Goal: Task Accomplishment & Management: Use online tool/utility

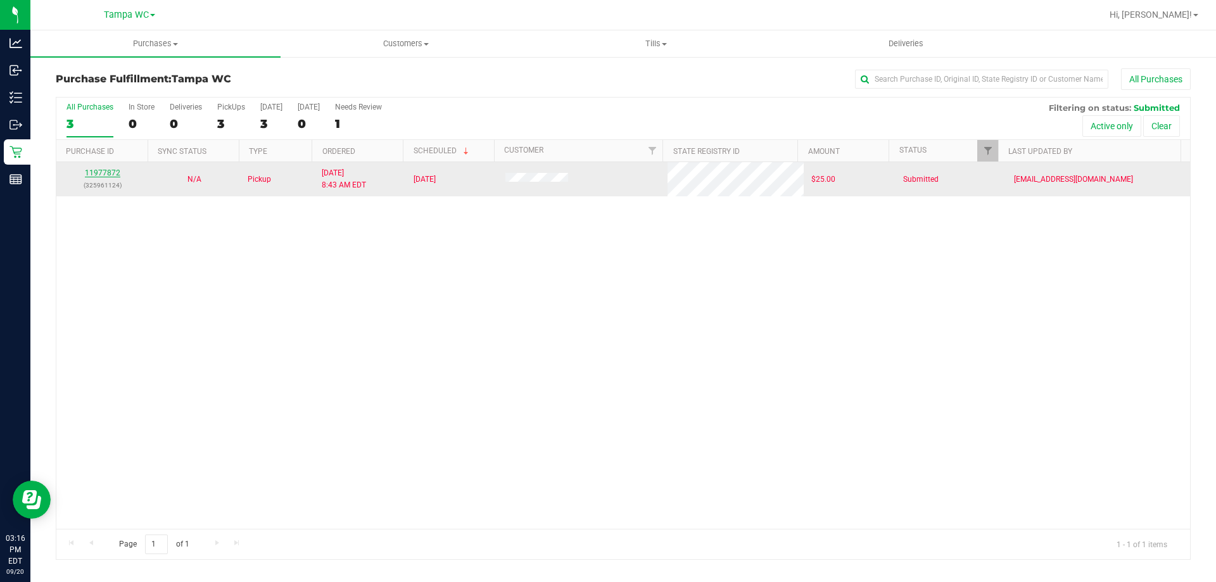
click at [100, 170] on link "11977872" at bounding box center [102, 172] width 35 height 9
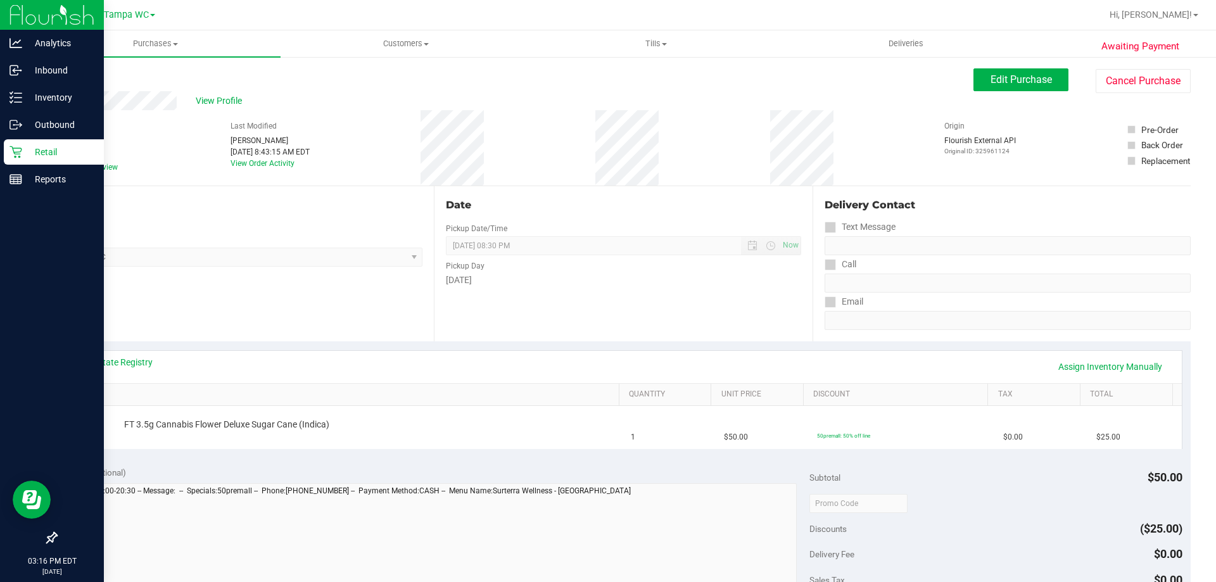
click at [72, 146] on p "Retail" at bounding box center [60, 151] width 76 height 15
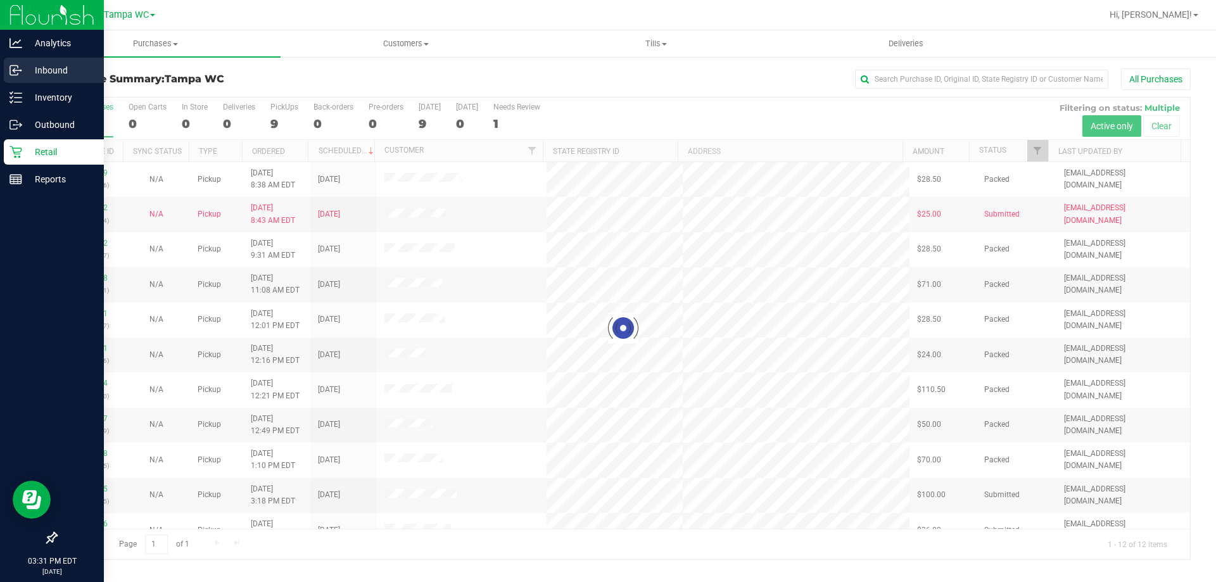
click at [20, 77] on div "Inbound" at bounding box center [54, 70] width 100 height 25
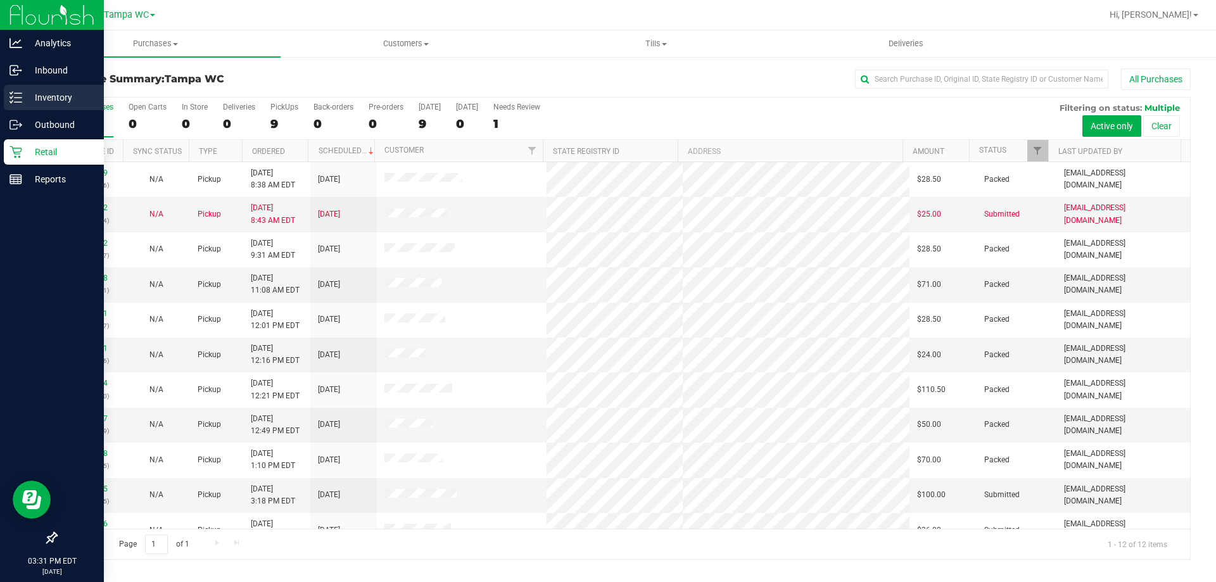
click at [31, 105] on div "Inventory" at bounding box center [54, 97] width 100 height 25
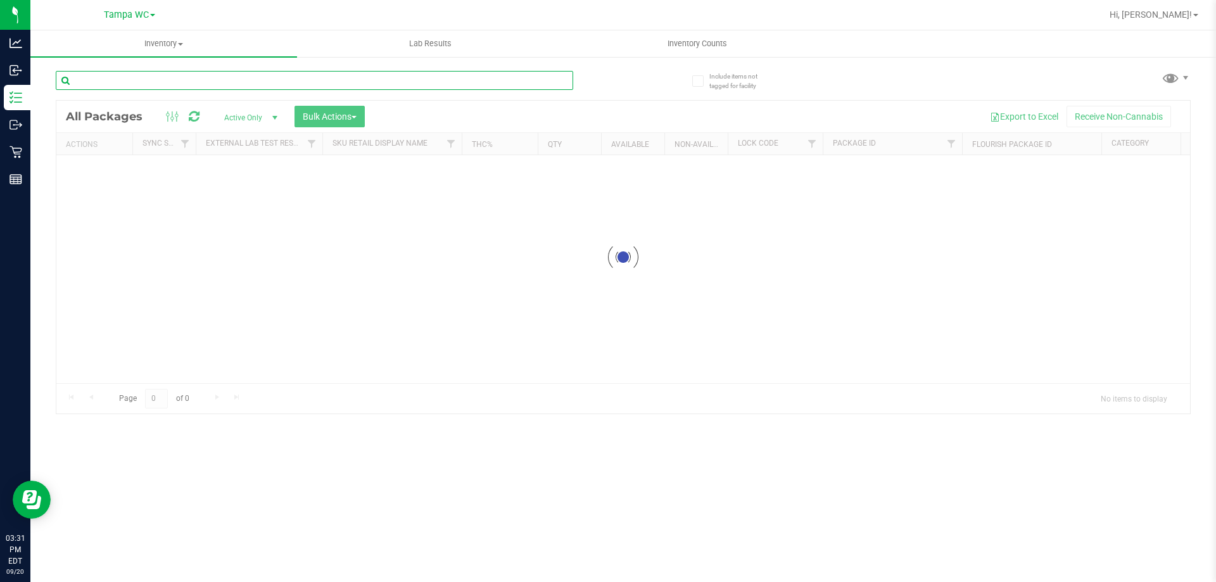
click at [200, 89] on input "text" at bounding box center [314, 80] width 517 height 19
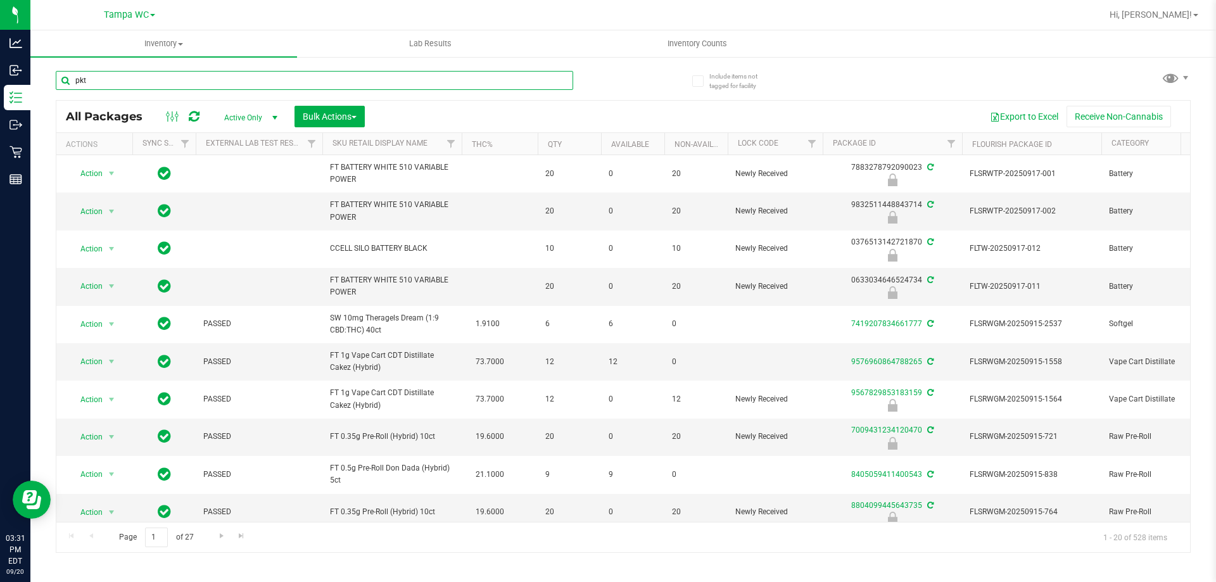
type input "pkt"
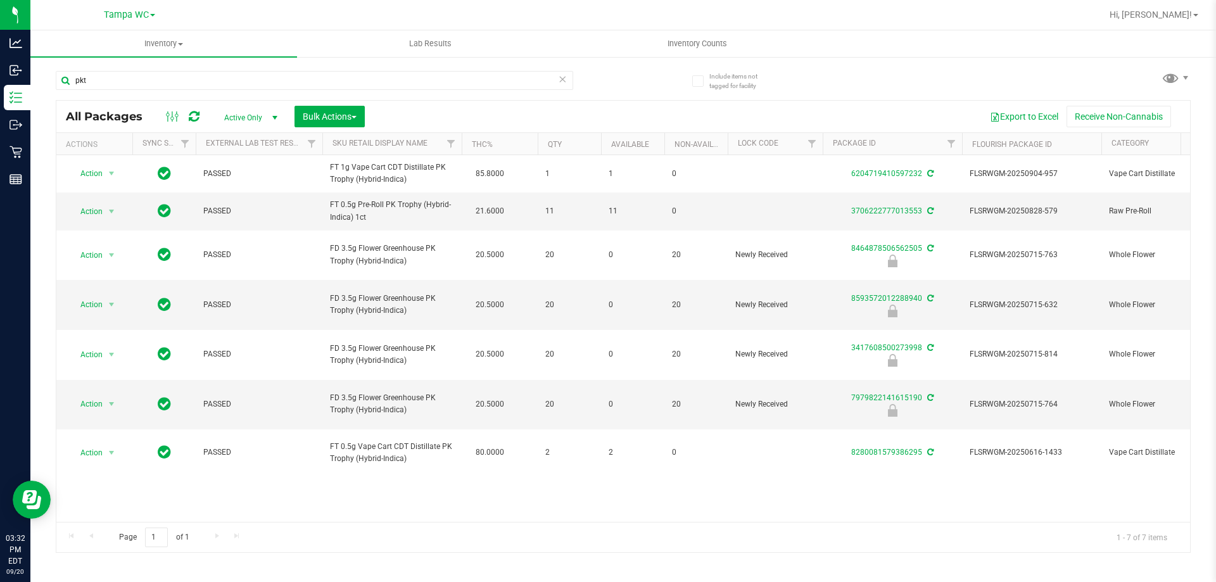
click at [565, 77] on icon at bounding box center [562, 78] width 9 height 15
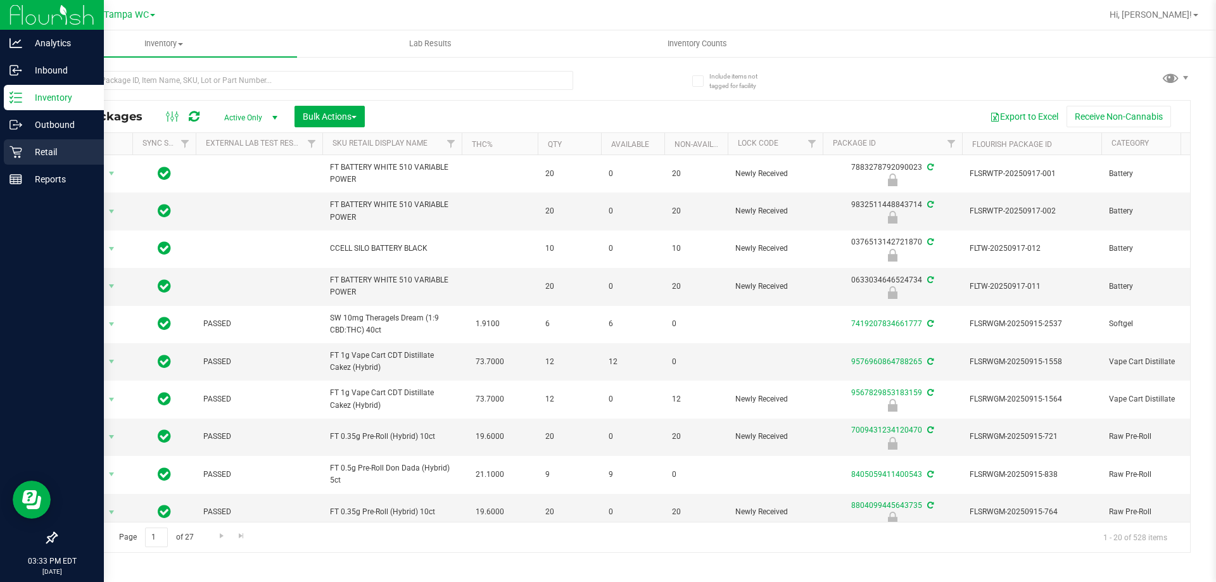
click at [19, 152] on icon at bounding box center [16, 152] width 12 height 12
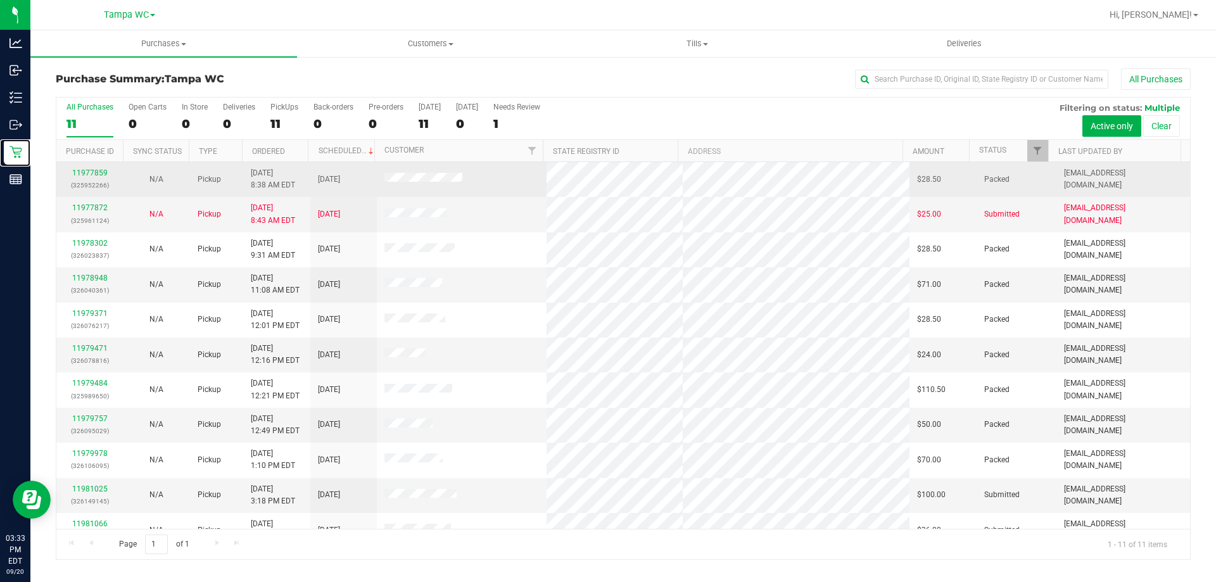
scroll to position [18, 0]
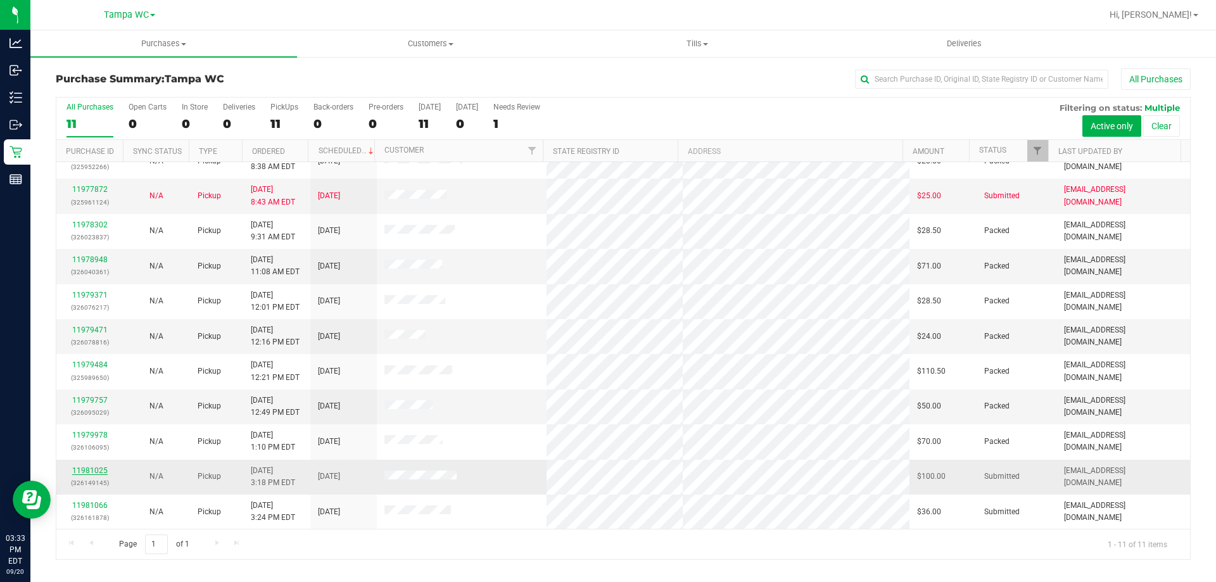
click at [80, 467] on link "11981025" at bounding box center [89, 470] width 35 height 9
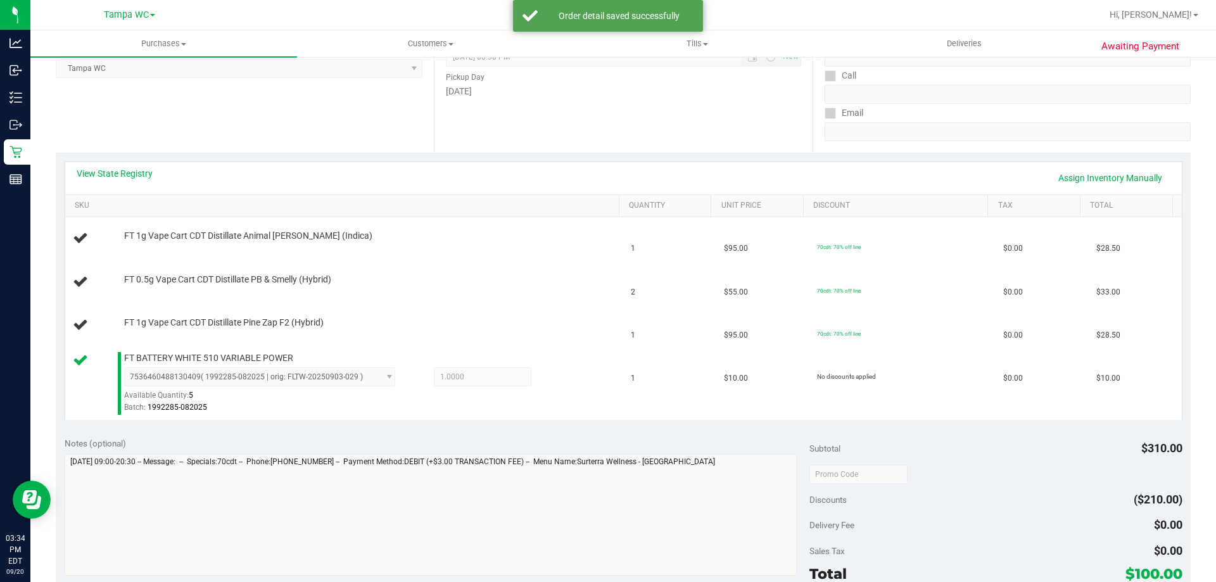
scroll to position [190, 0]
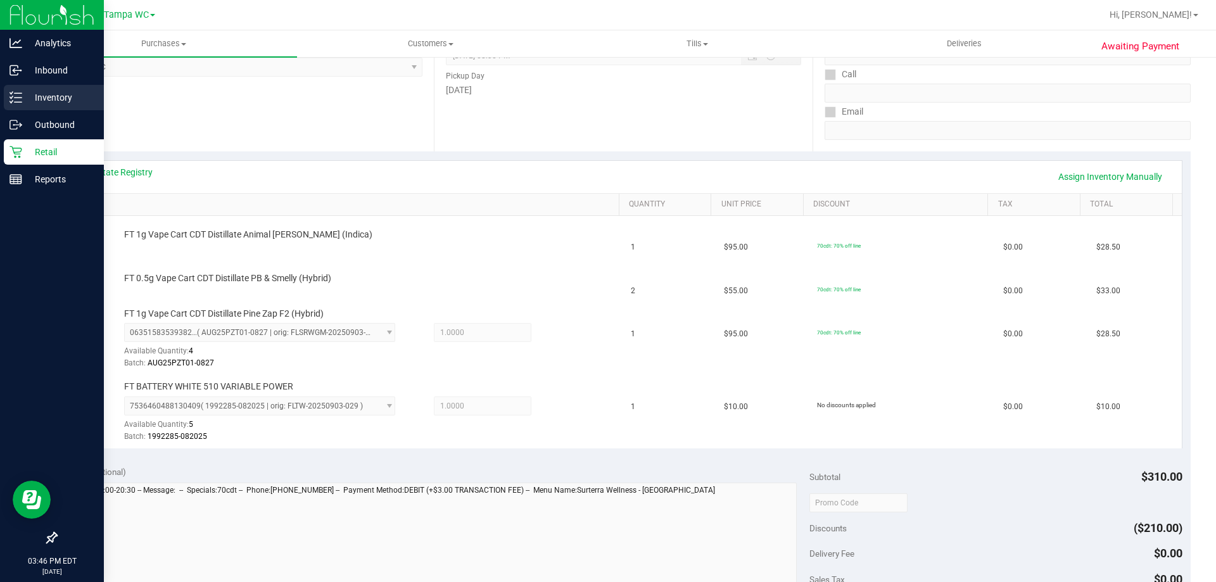
click at [37, 93] on p "Inventory" at bounding box center [60, 97] width 76 height 15
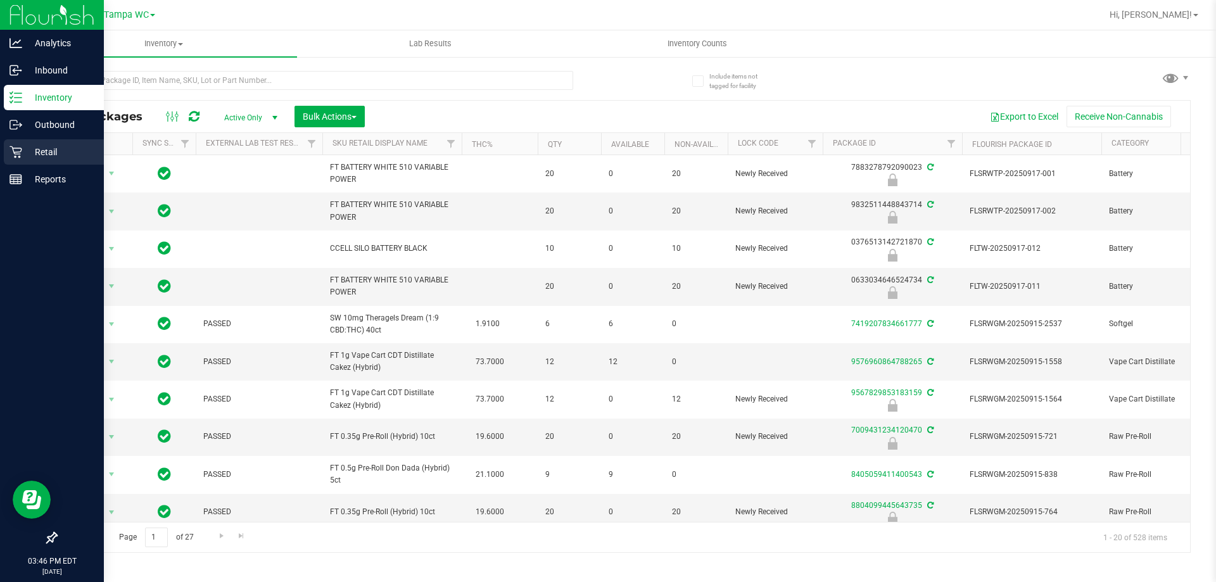
click at [49, 142] on div "Retail" at bounding box center [54, 151] width 100 height 25
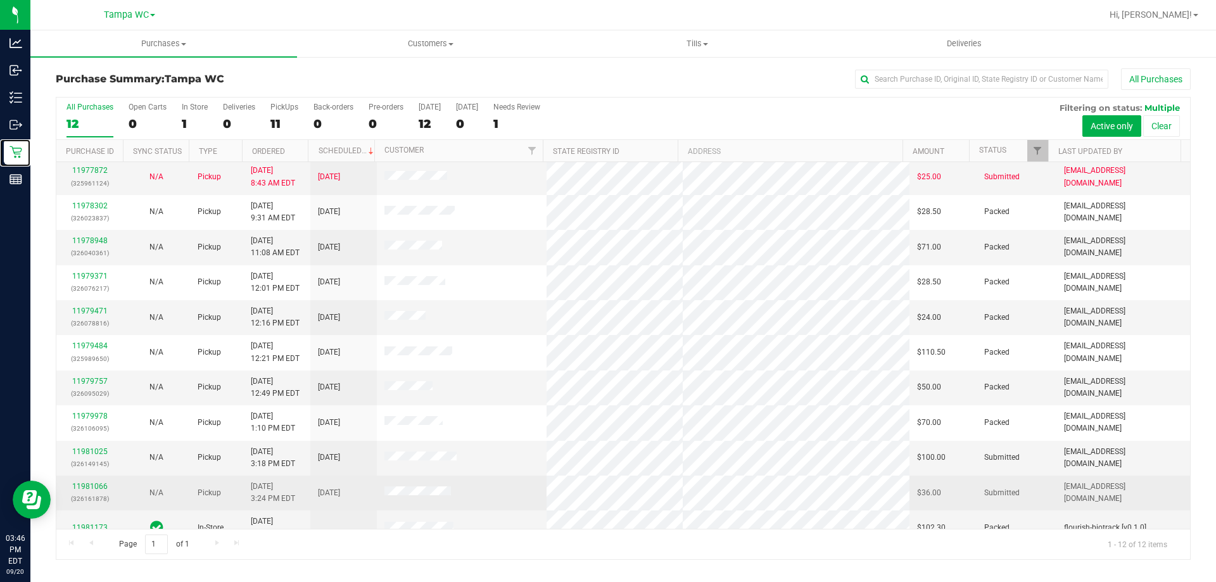
scroll to position [54, 0]
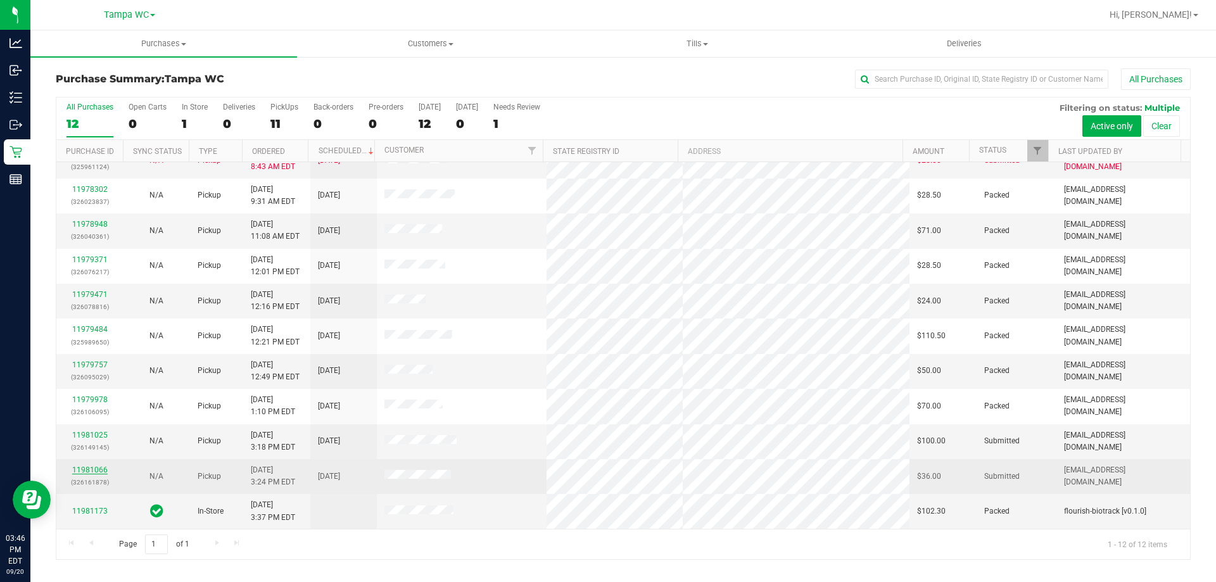
click at [92, 466] on link "11981066" at bounding box center [89, 470] width 35 height 9
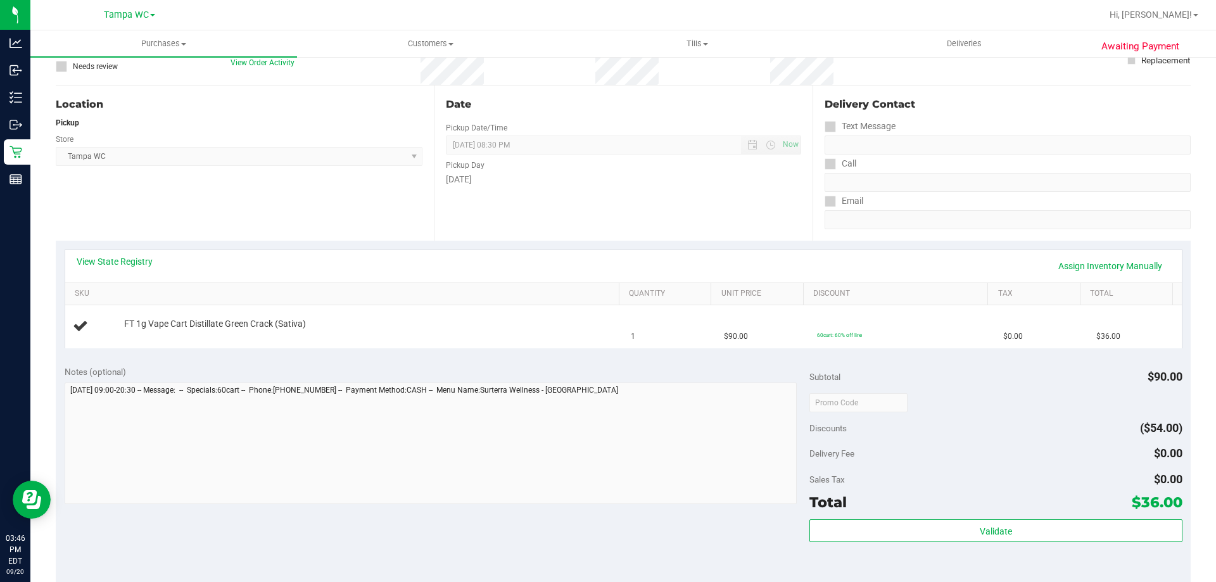
scroll to position [190, 0]
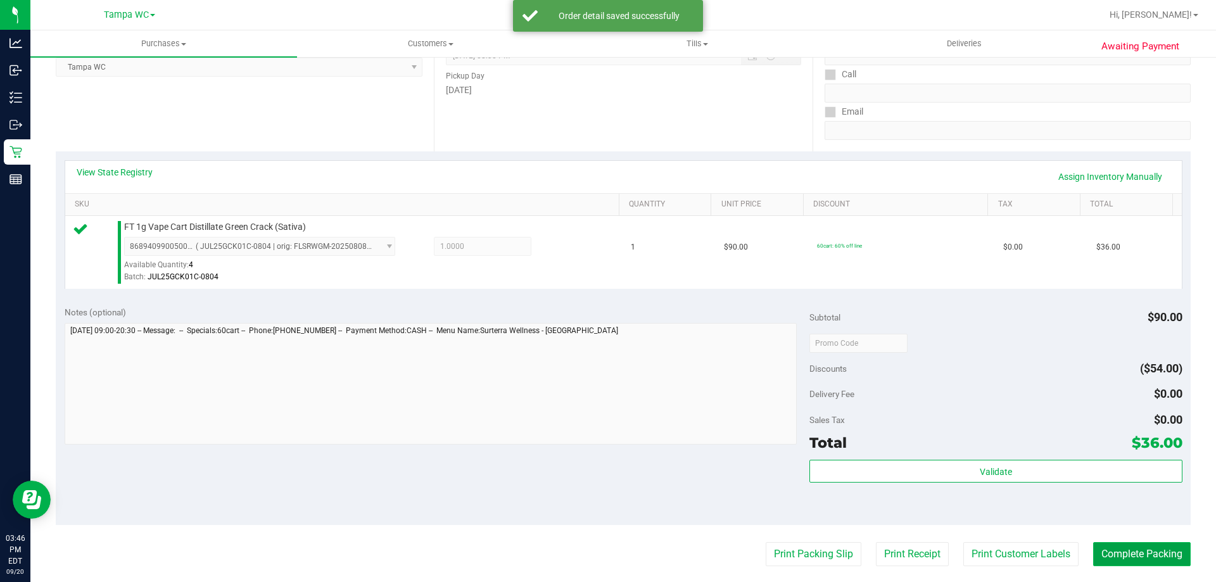
click at [1131, 554] on button "Complete Packing" at bounding box center [1142, 554] width 98 height 24
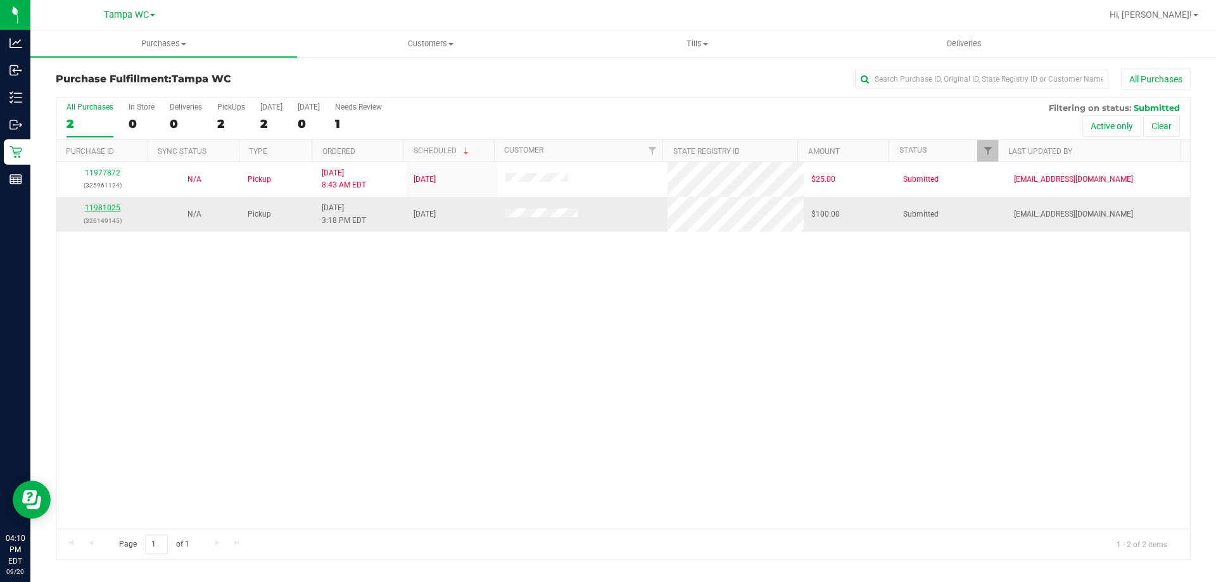
click at [94, 205] on link "11981025" at bounding box center [102, 207] width 35 height 9
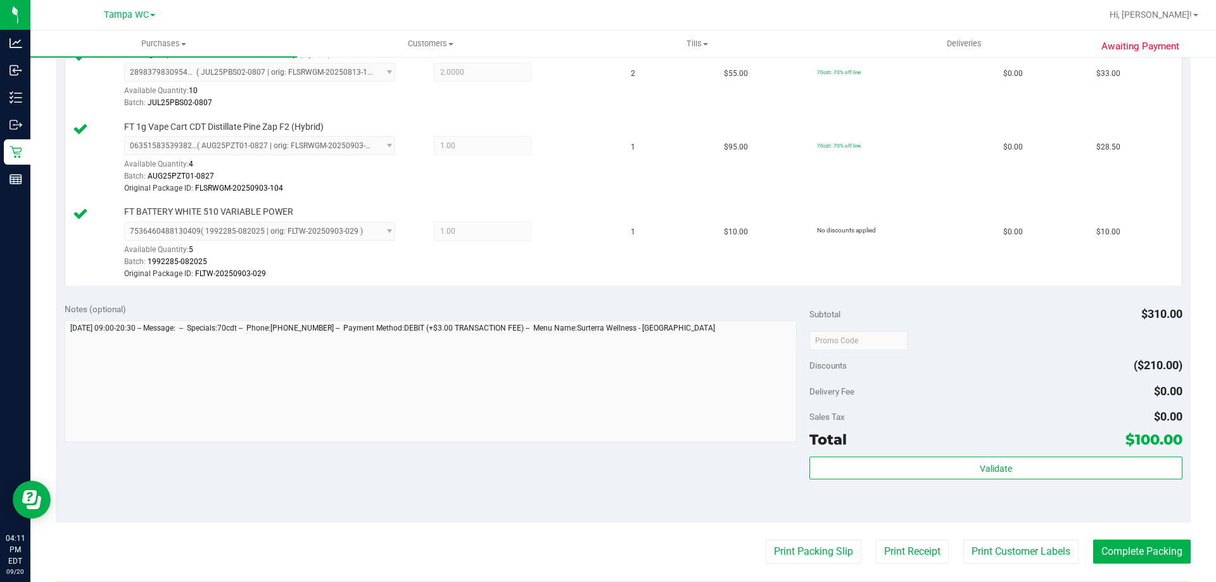
scroll to position [570, 0]
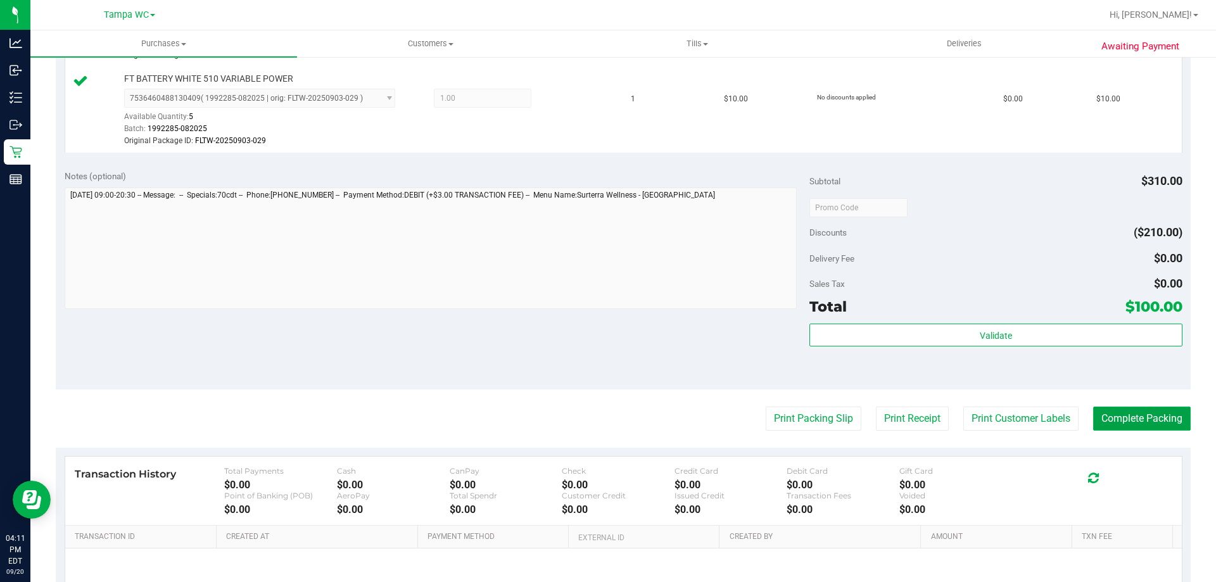
click at [1131, 417] on button "Complete Packing" at bounding box center [1142, 419] width 98 height 24
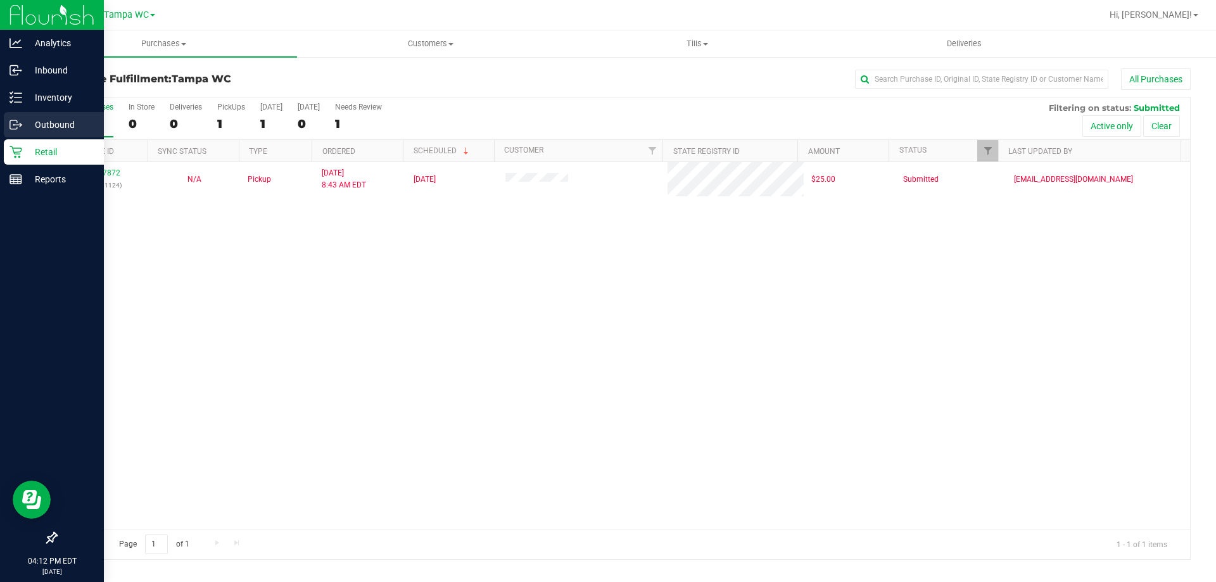
click at [52, 124] on p "Outbound" at bounding box center [60, 124] width 76 height 15
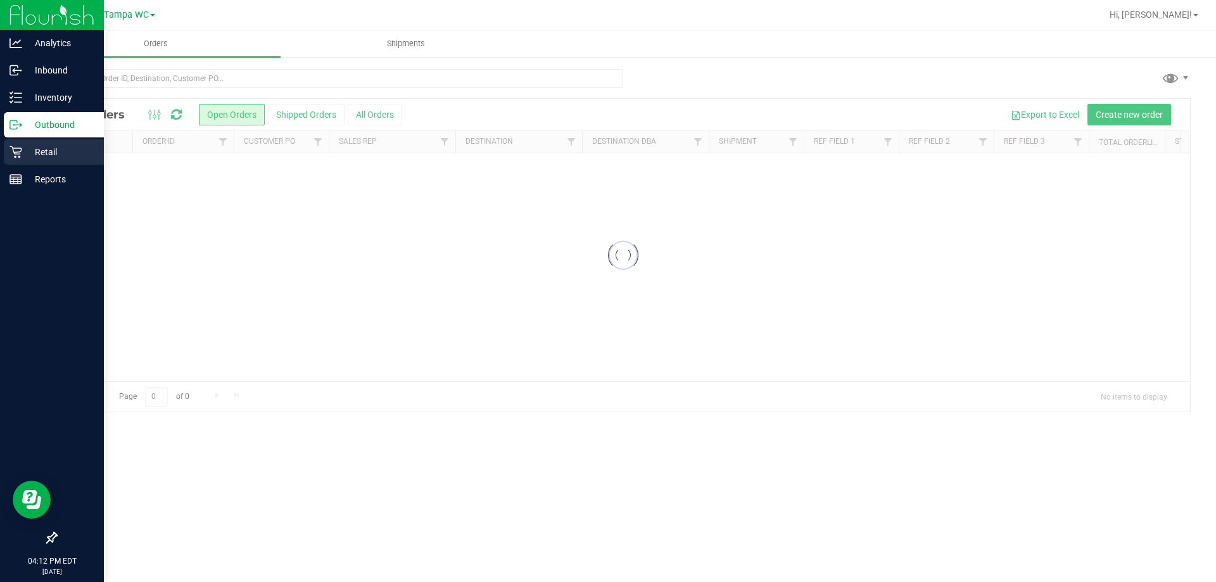
click at [53, 148] on p "Retail" at bounding box center [60, 151] width 76 height 15
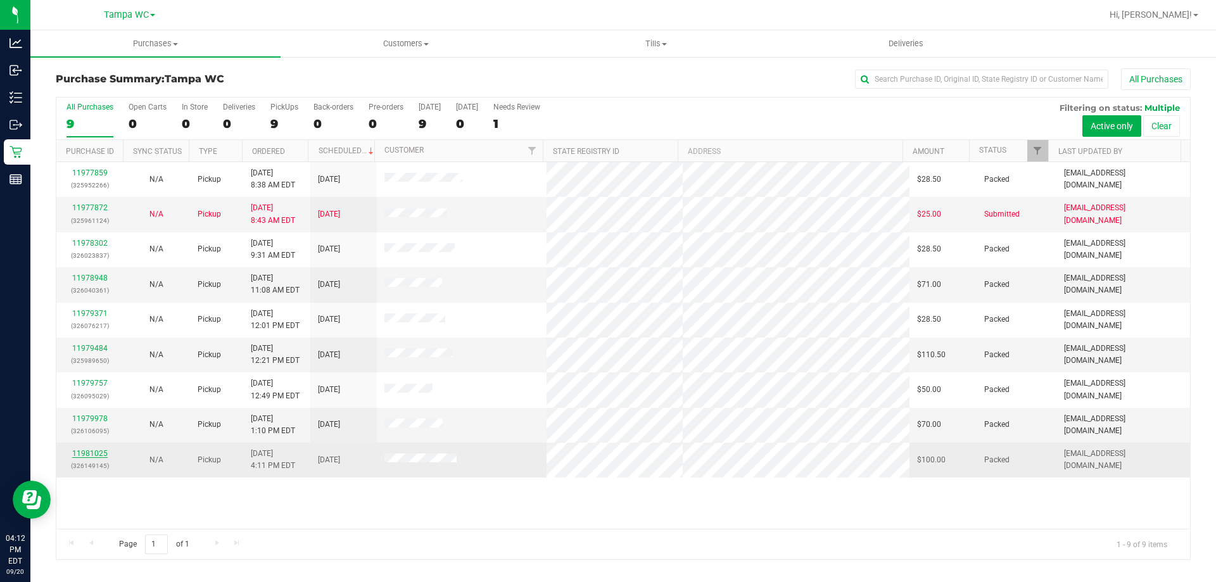
click at [98, 455] on link "11981025" at bounding box center [89, 453] width 35 height 9
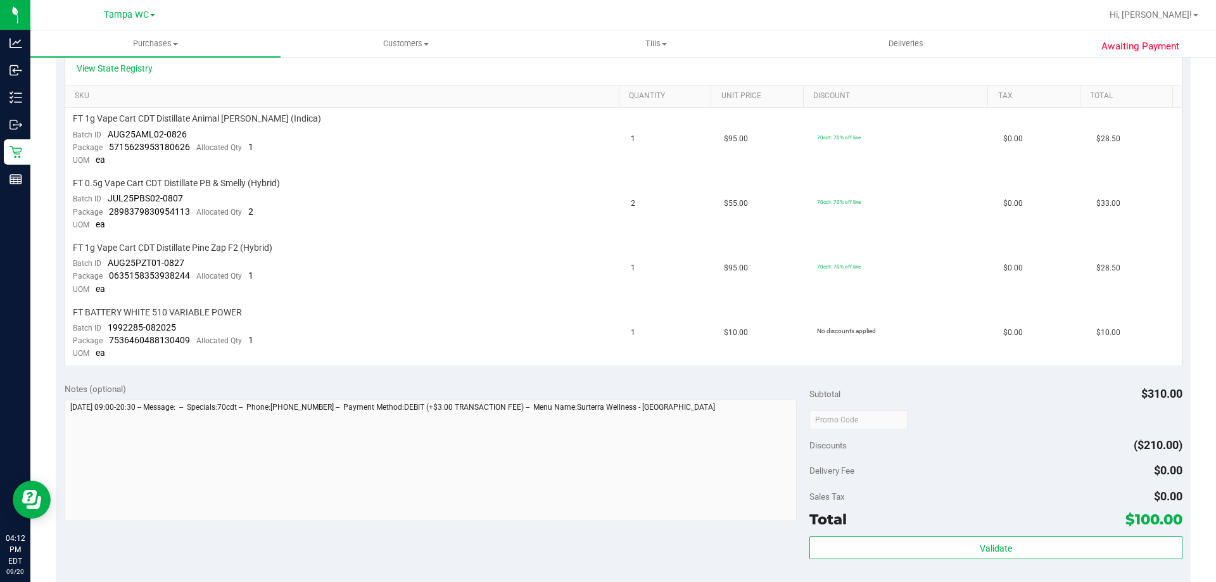
scroll to position [570, 0]
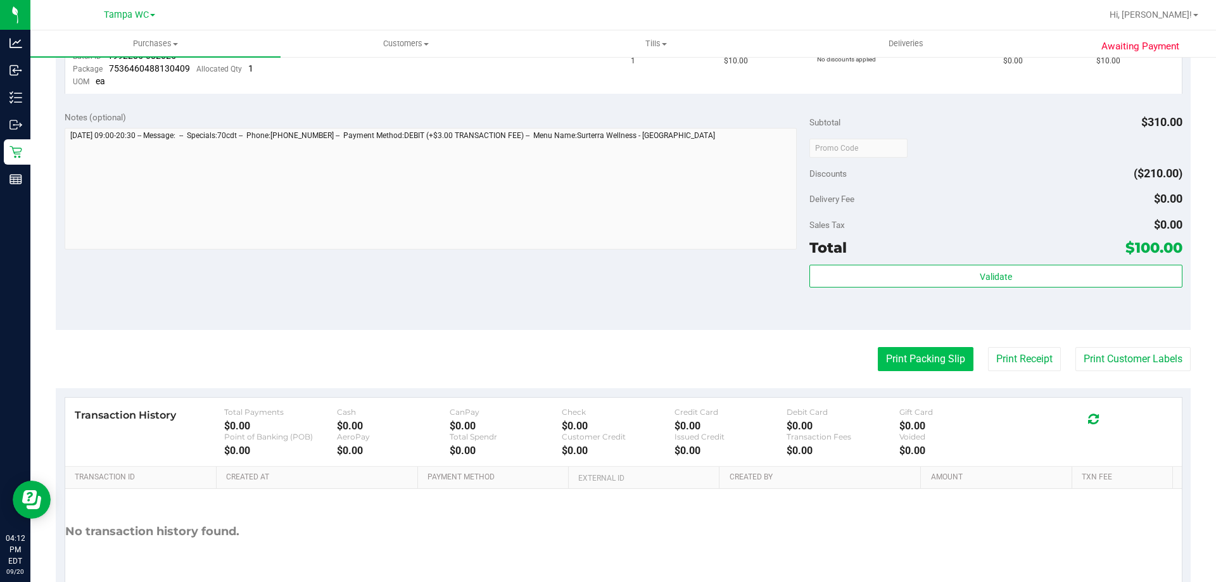
click at [923, 362] on button "Print Packing Slip" at bounding box center [926, 359] width 96 height 24
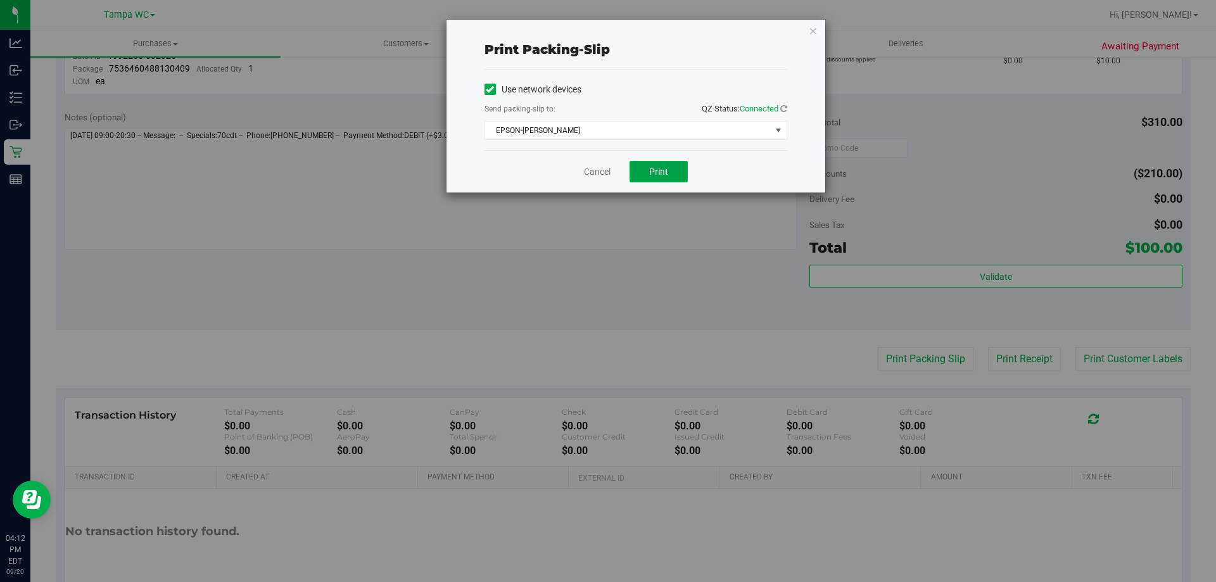
click at [642, 172] on button "Print" at bounding box center [659, 172] width 58 height 22
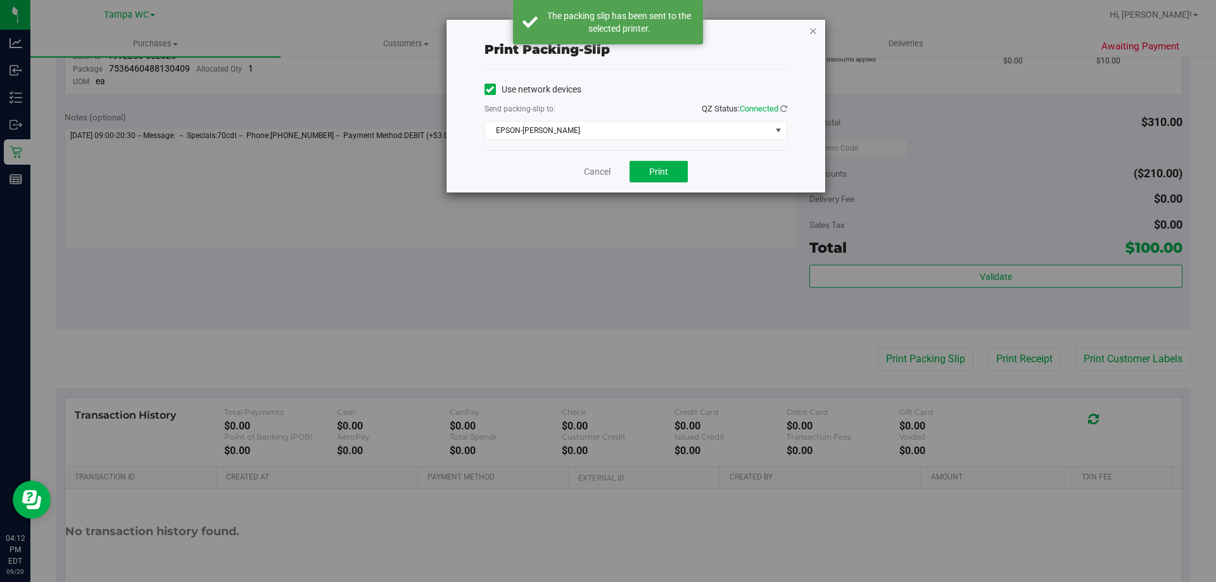
click at [812, 33] on icon "button" at bounding box center [813, 30] width 9 height 15
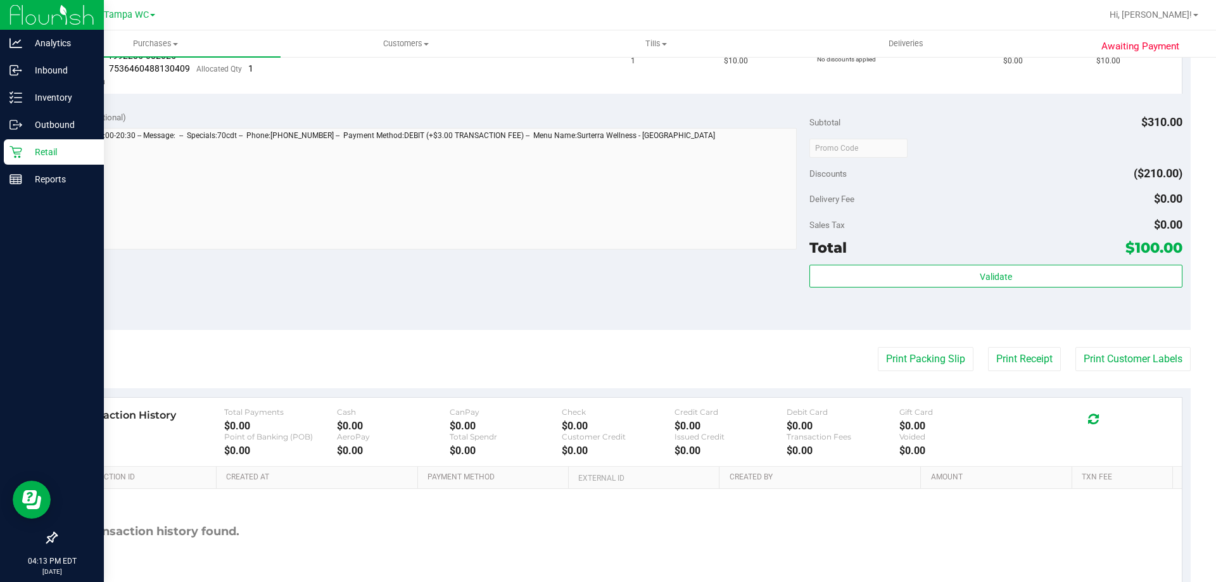
click at [16, 149] on icon at bounding box center [16, 152] width 13 height 13
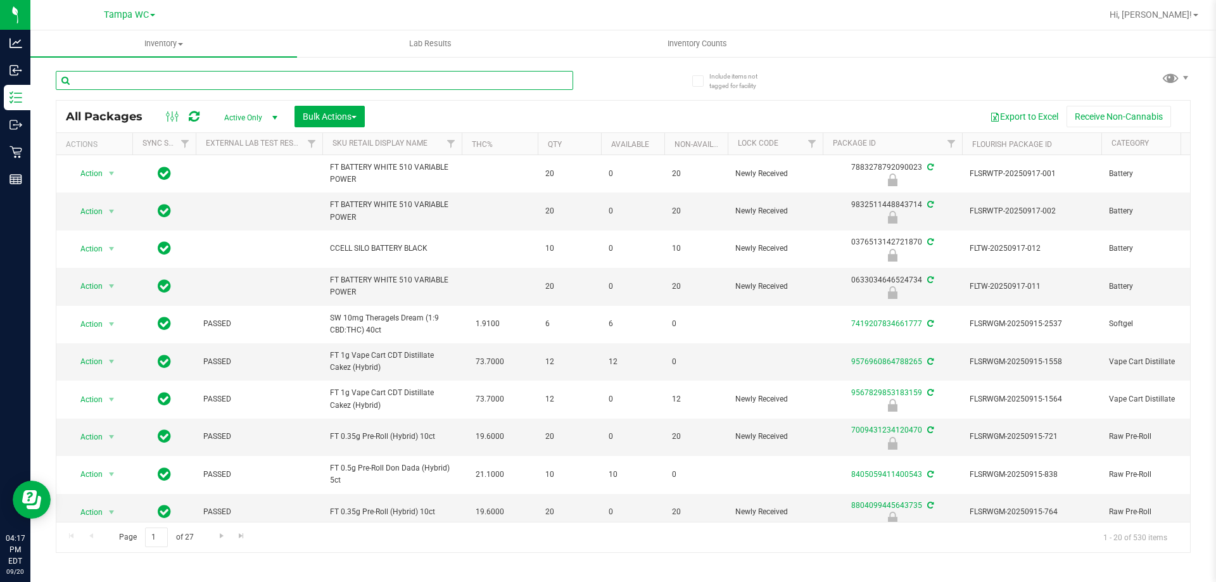
click at [106, 79] on input "text" at bounding box center [314, 80] width 517 height 19
type input "dsc"
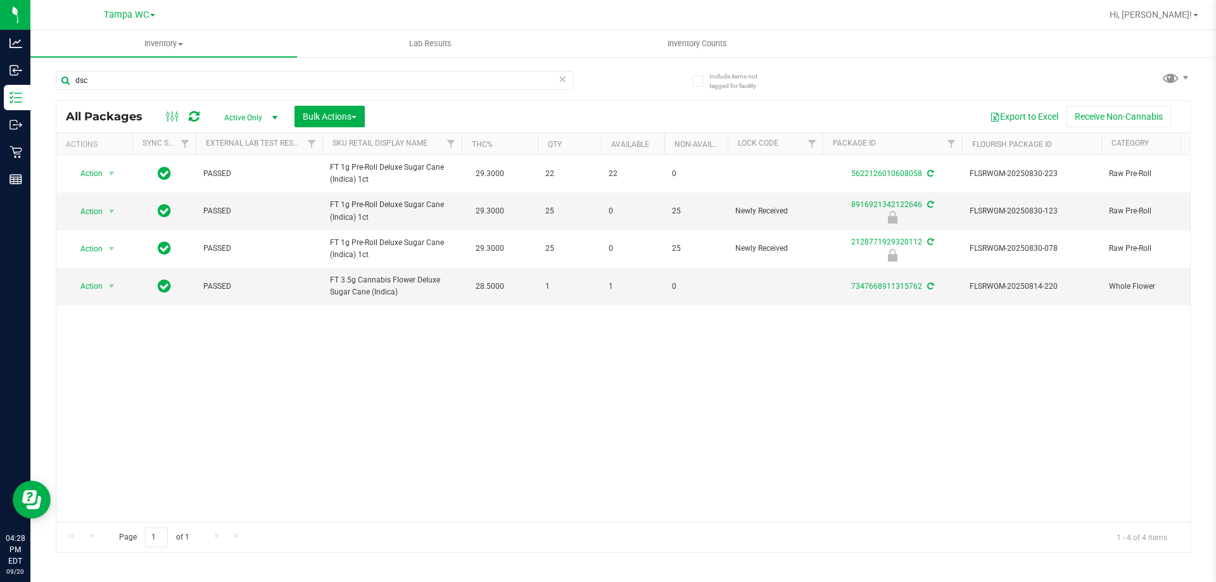
click at [566, 83] on icon at bounding box center [562, 78] width 9 height 15
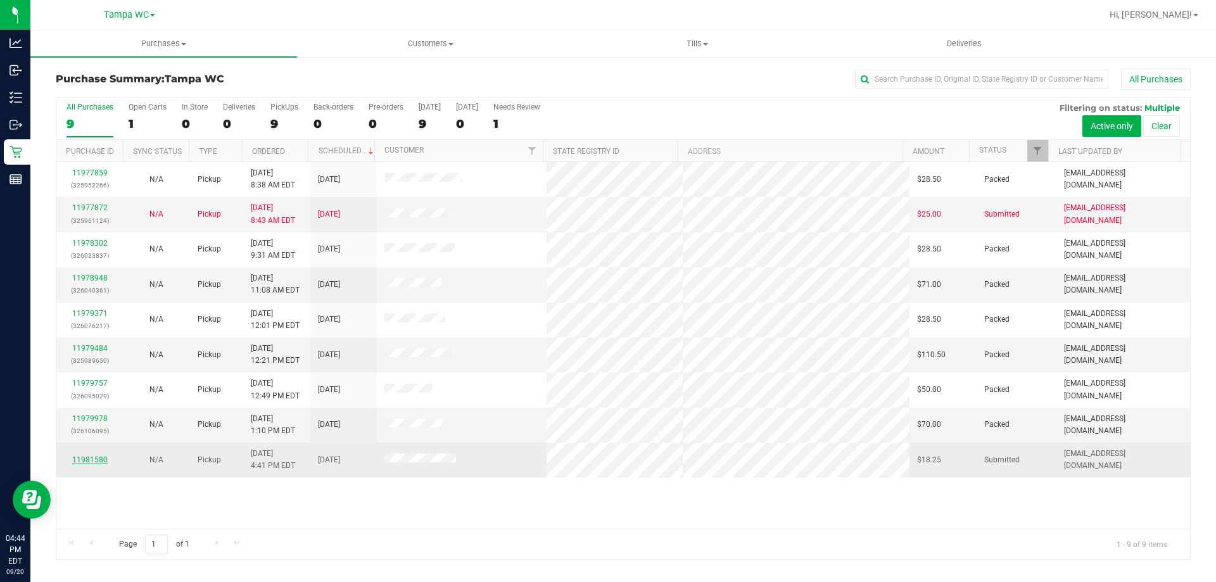
click at [99, 457] on link "11981580" at bounding box center [89, 459] width 35 height 9
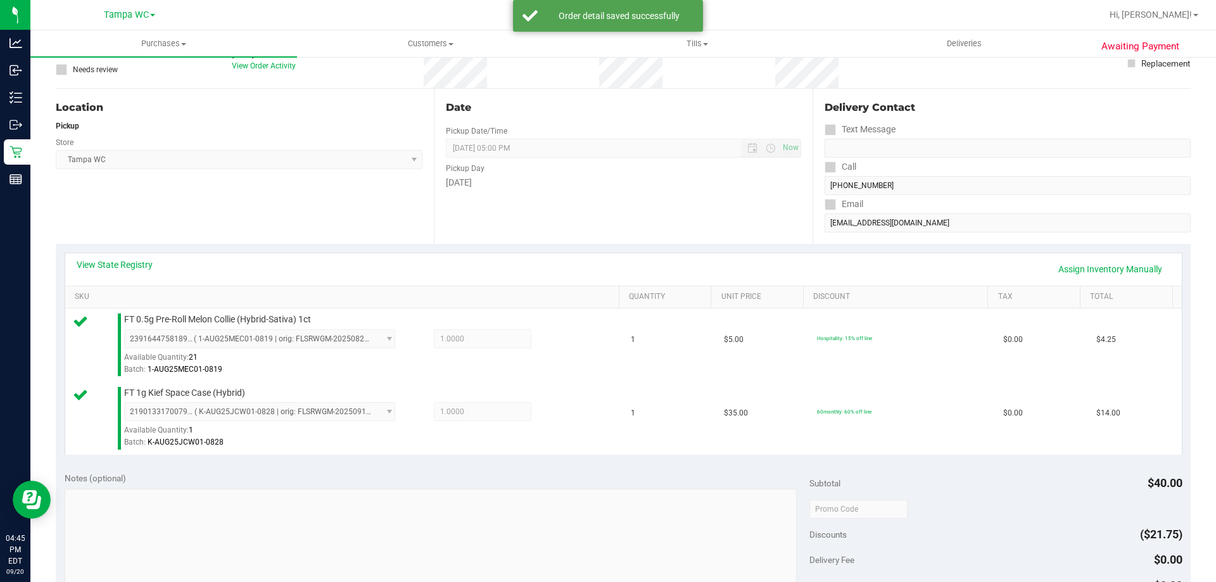
scroll to position [190, 0]
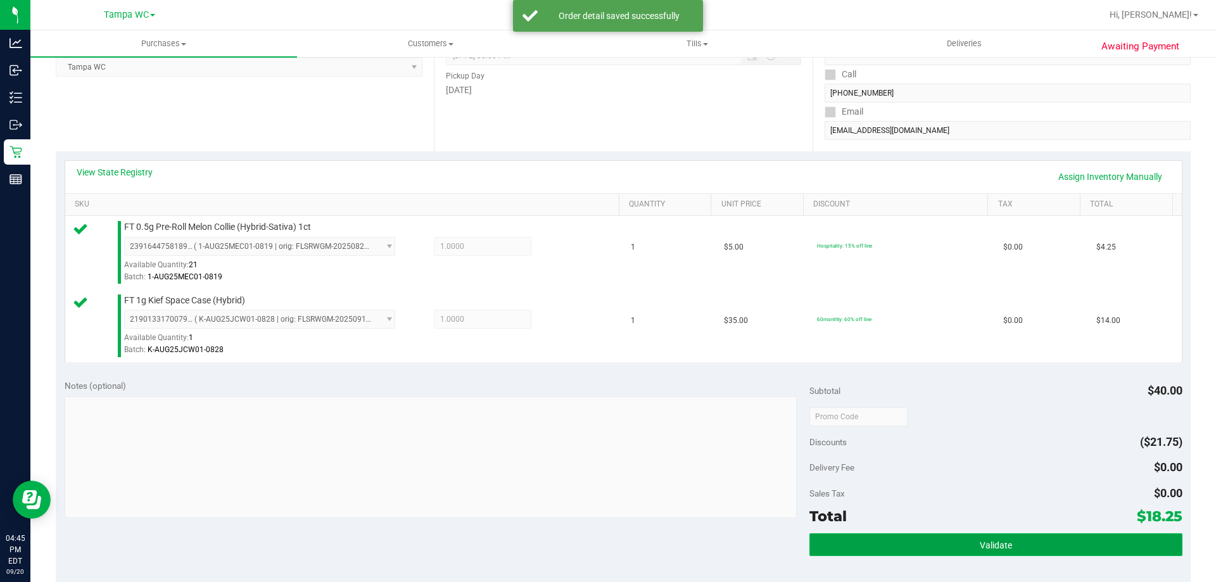
click at [1101, 540] on button "Validate" at bounding box center [995, 544] width 372 height 23
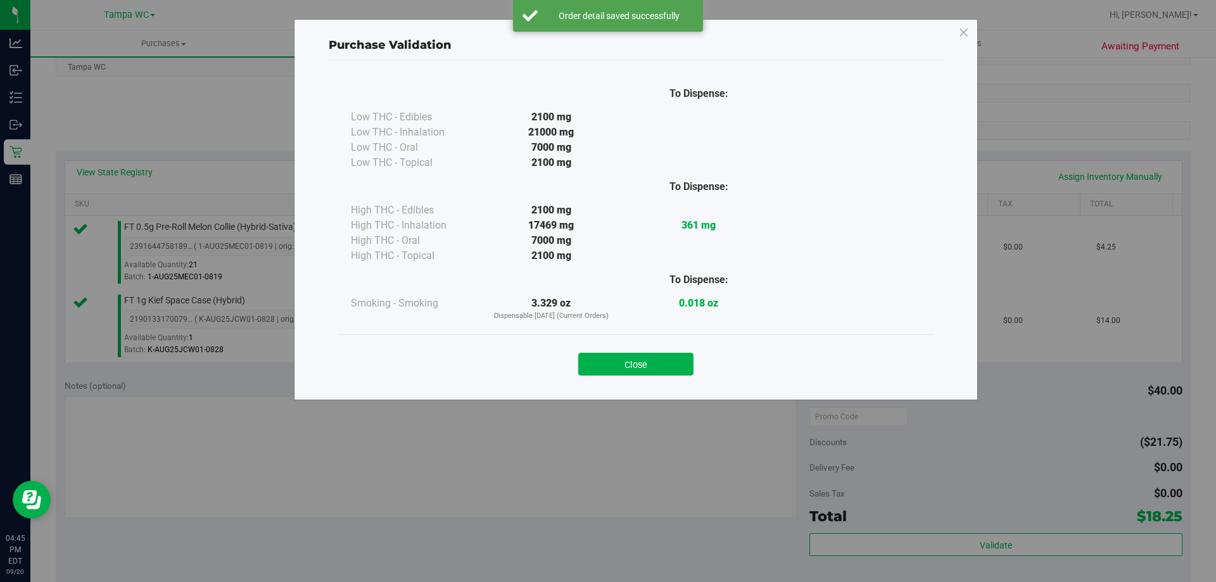
click at [617, 348] on div "Close" at bounding box center [636, 361] width 576 height 32
click at [617, 360] on button "Close" at bounding box center [635, 364] width 115 height 23
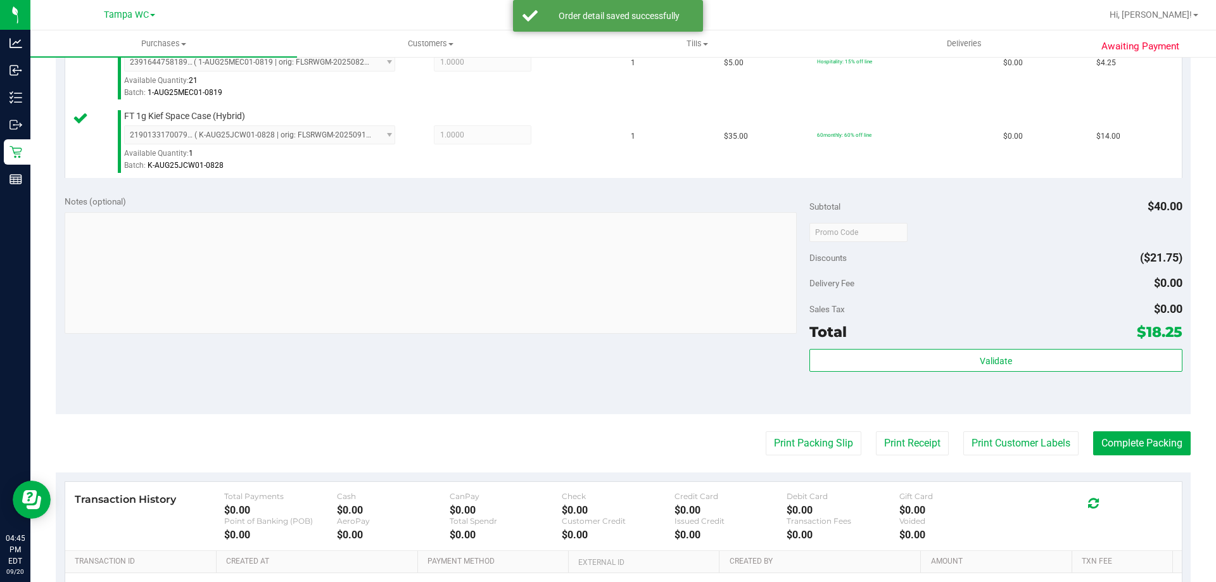
scroll to position [380, 0]
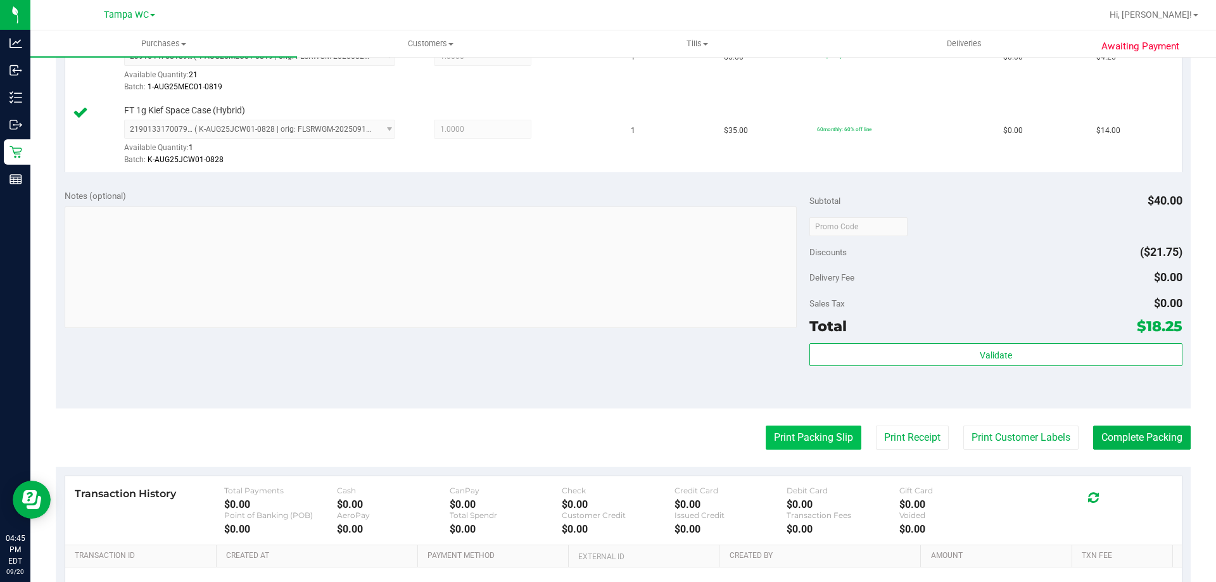
click at [837, 443] on button "Print Packing Slip" at bounding box center [814, 438] width 96 height 24
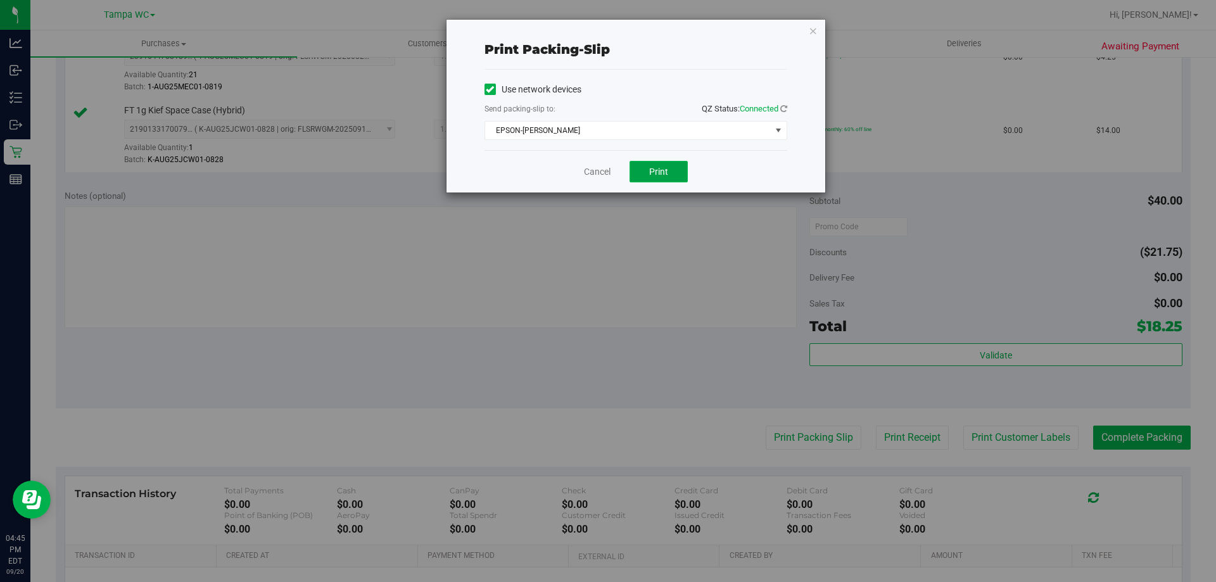
click at [670, 162] on button "Print" at bounding box center [659, 172] width 58 height 22
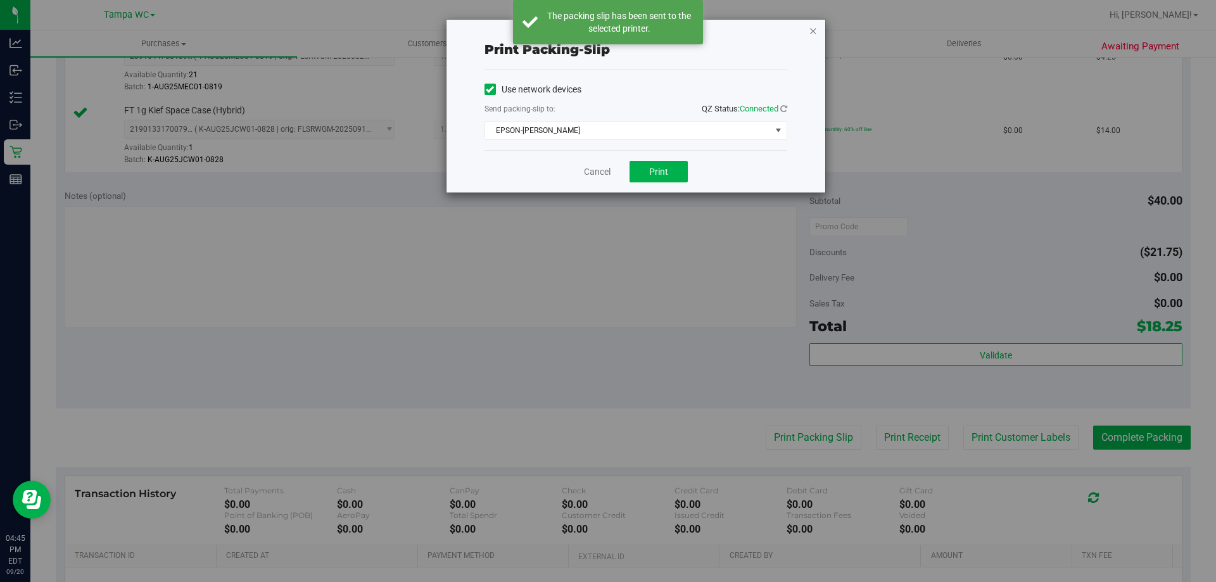
click at [811, 28] on icon "button" at bounding box center [813, 30] width 9 height 15
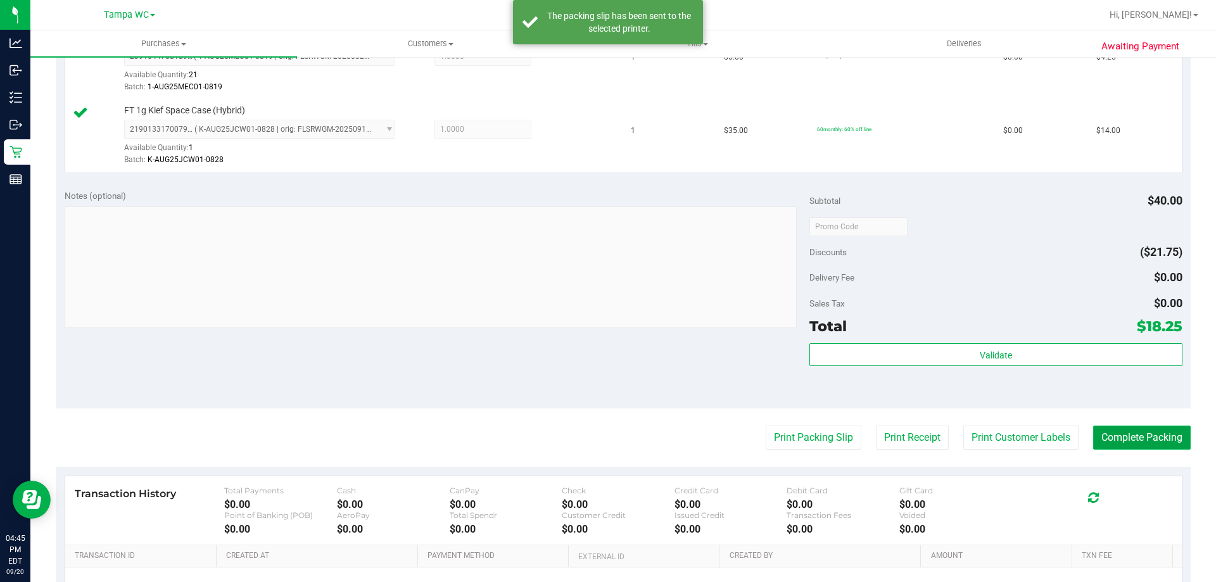
click at [1097, 445] on button "Complete Packing" at bounding box center [1142, 438] width 98 height 24
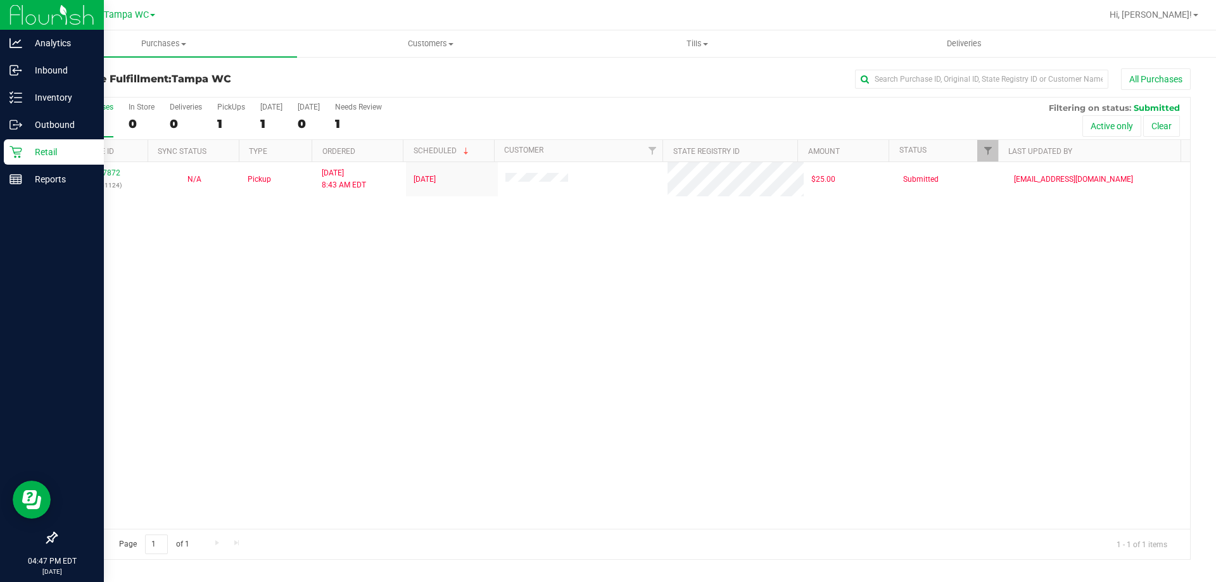
click at [15, 145] on div "Retail" at bounding box center [54, 151] width 100 height 25
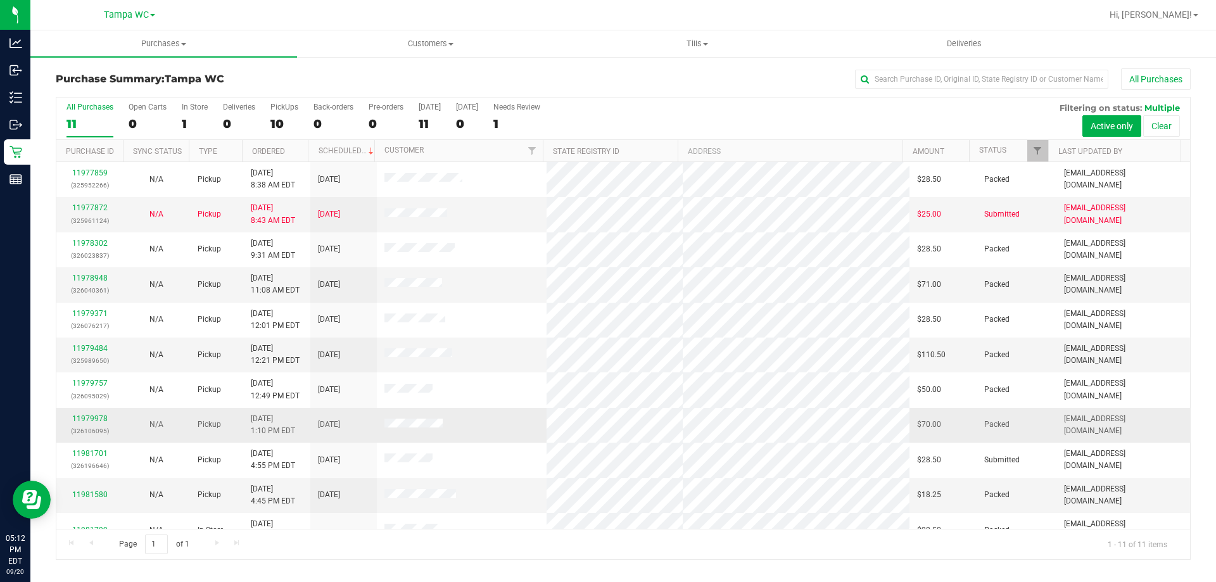
scroll to position [18, 0]
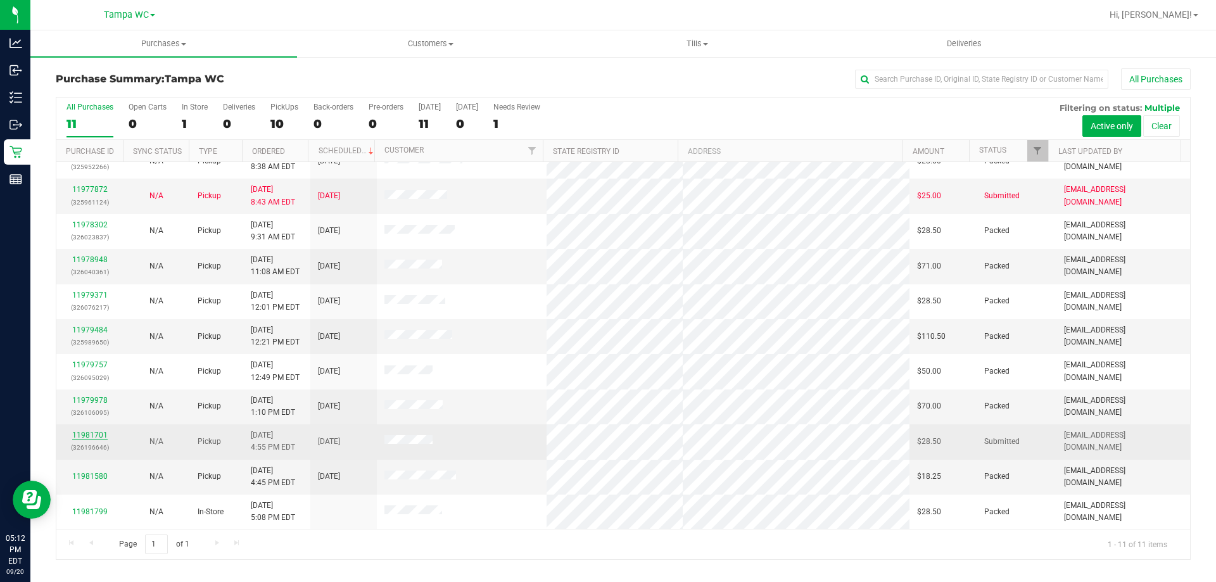
click at [98, 436] on link "11981701" at bounding box center [89, 435] width 35 height 9
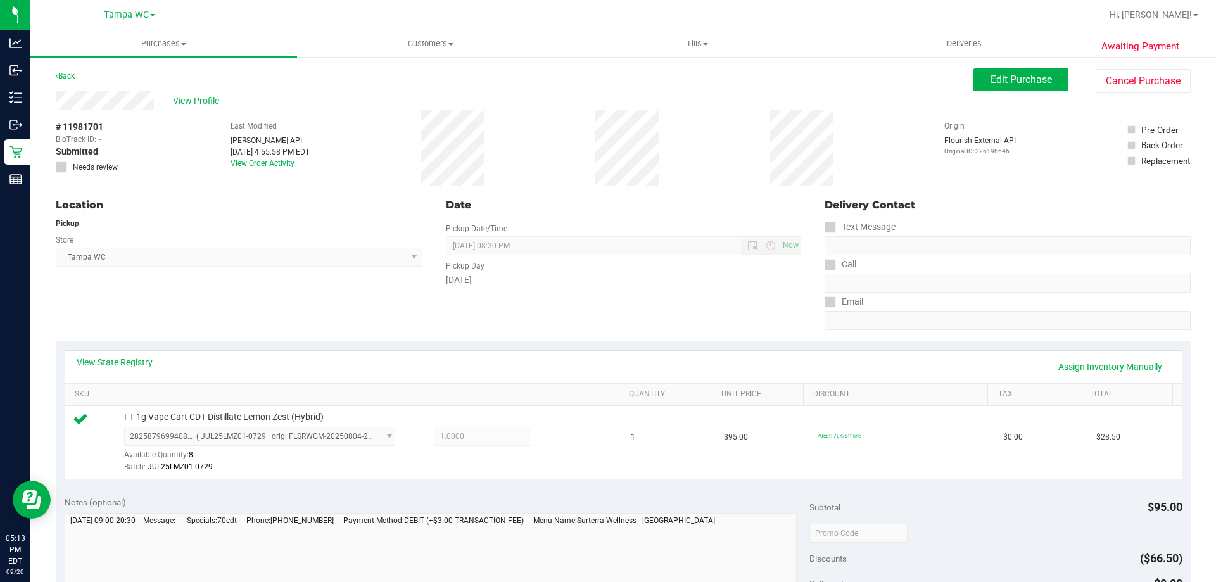
scroll to position [127, 0]
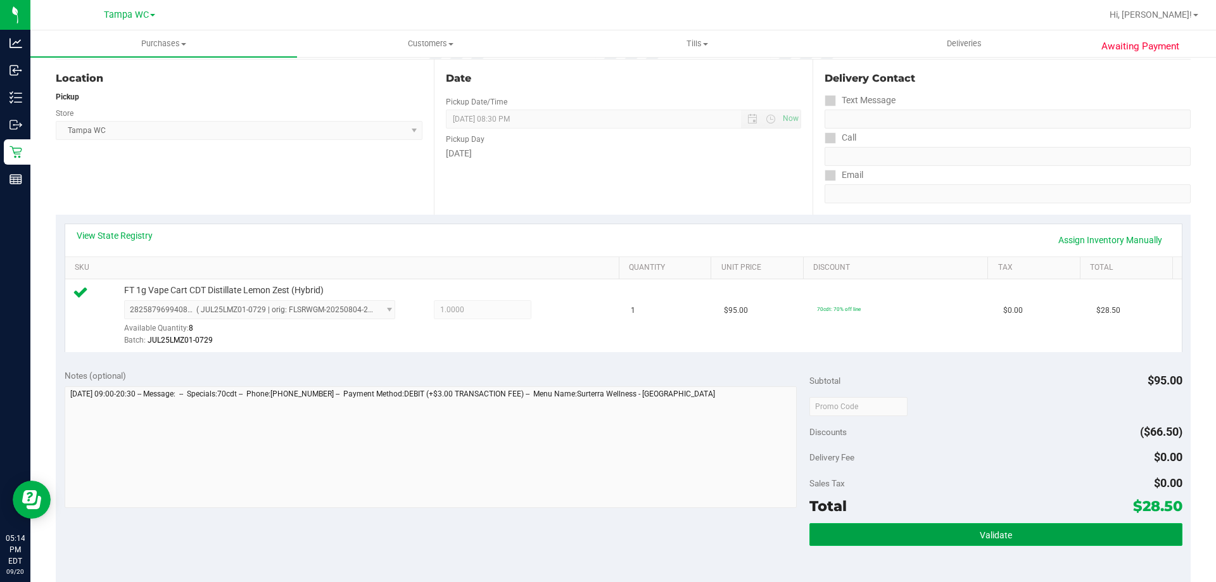
click at [1081, 543] on button "Validate" at bounding box center [995, 534] width 372 height 23
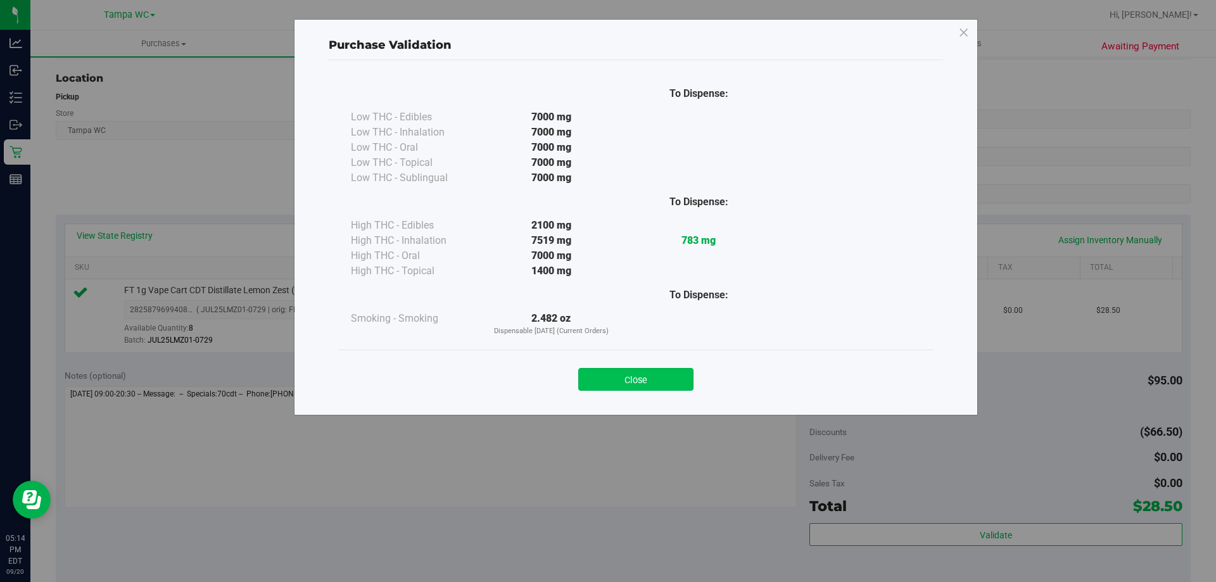
click at [668, 389] on button "Close" at bounding box center [635, 379] width 115 height 23
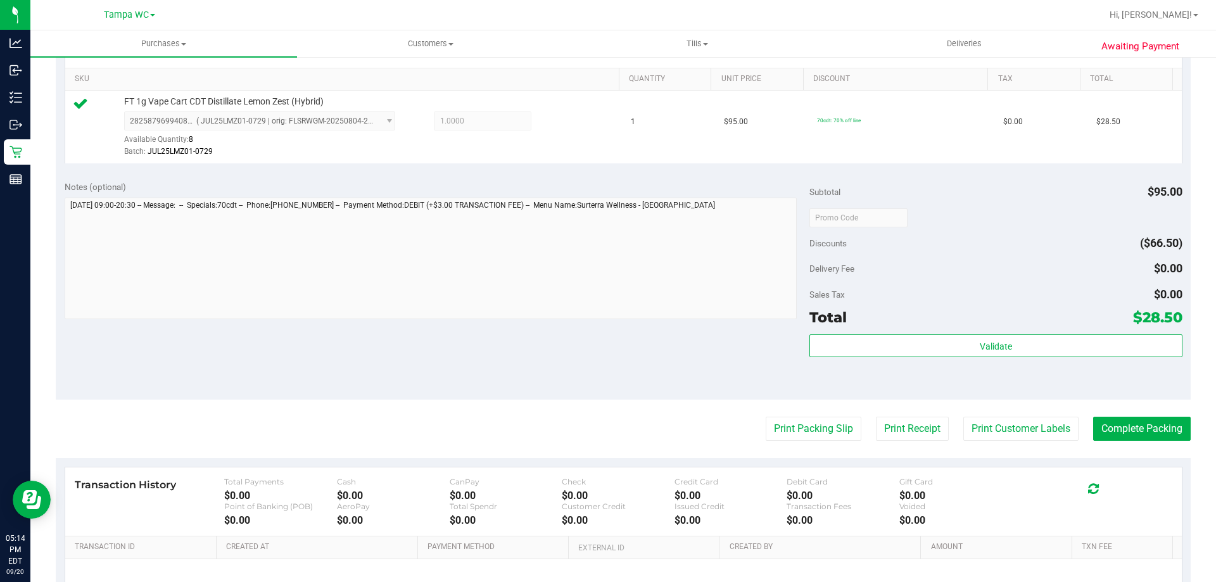
scroll to position [317, 0]
click at [797, 433] on button "Print Packing Slip" at bounding box center [814, 427] width 96 height 24
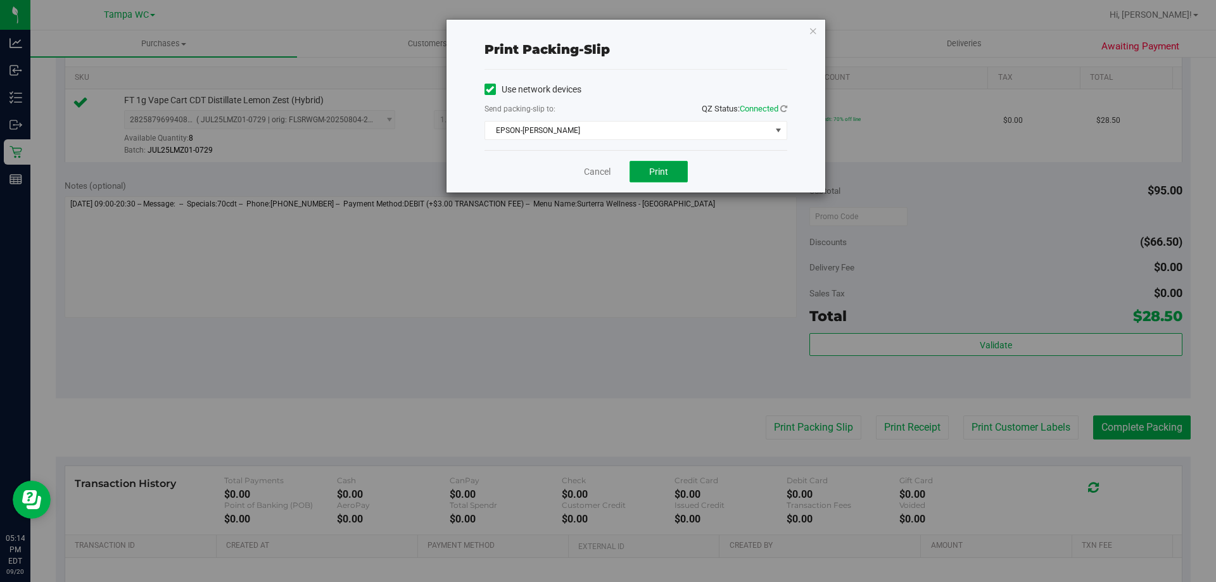
click at [654, 173] on span "Print" at bounding box center [658, 172] width 19 height 10
click at [816, 25] on icon "button" at bounding box center [813, 30] width 9 height 15
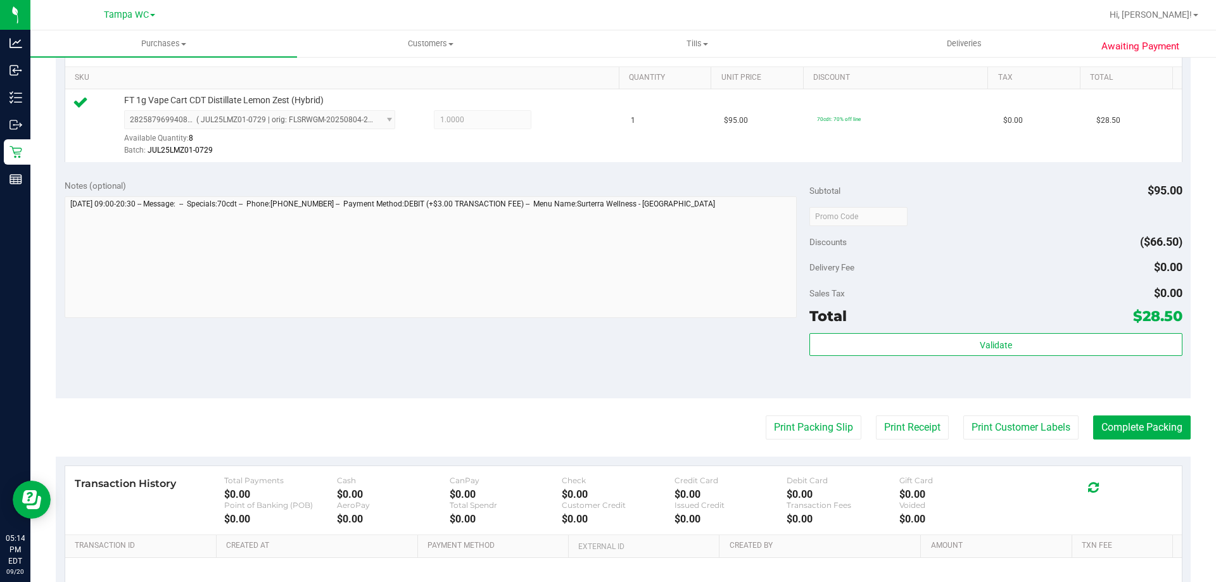
click at [1153, 415] on purchase-details "Back Edit Purchase Cancel Purchase View Profile # 11981701 BioTrack ID: - Submi…" at bounding box center [623, 223] width 1135 height 942
click at [1150, 421] on button "Complete Packing" at bounding box center [1142, 427] width 98 height 24
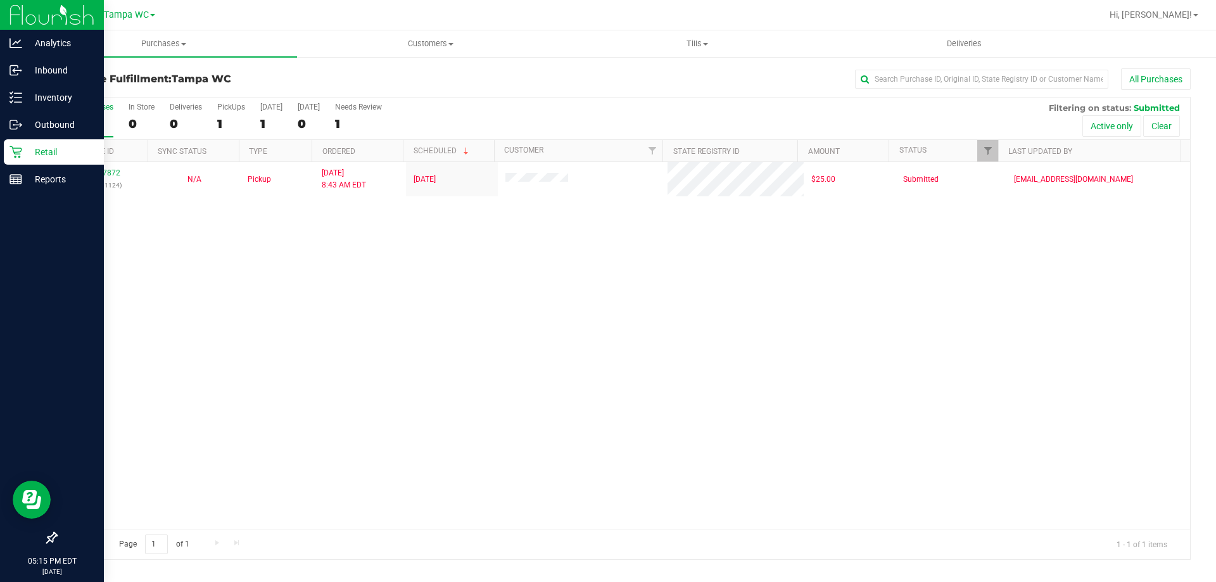
click at [29, 148] on p "Retail" at bounding box center [60, 151] width 76 height 15
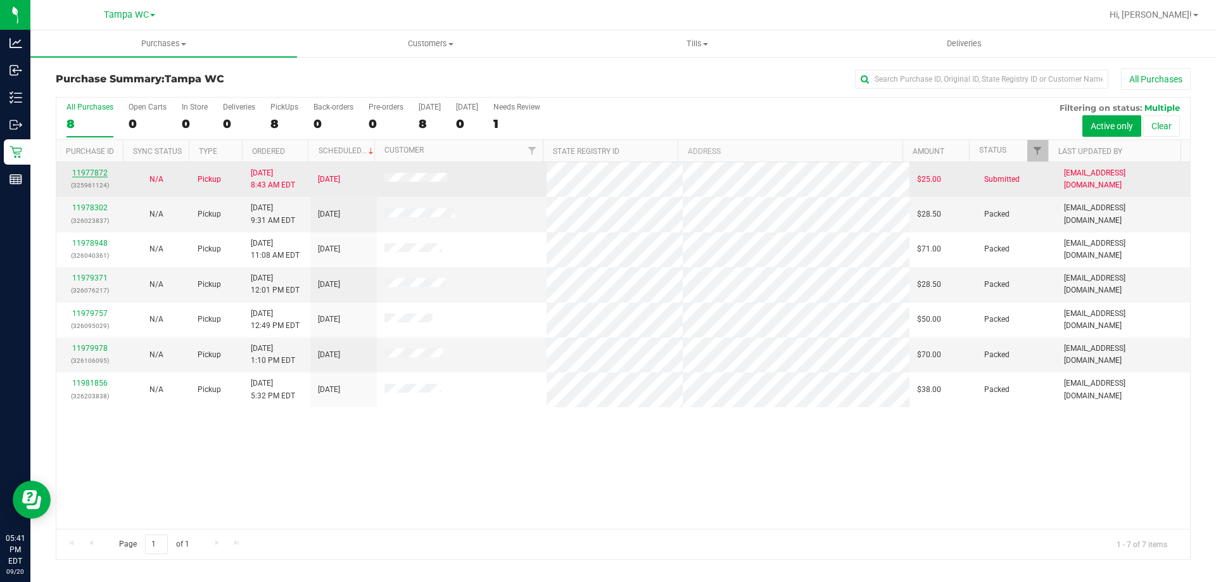
click at [92, 174] on link "11977872" at bounding box center [89, 172] width 35 height 9
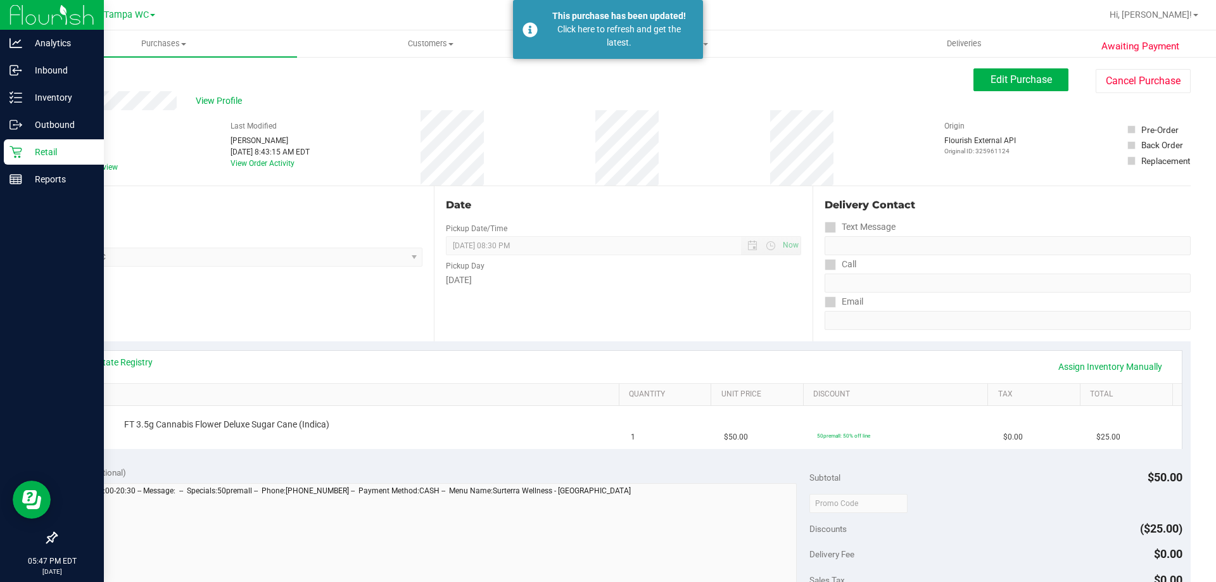
click at [32, 150] on p "Retail" at bounding box center [60, 151] width 76 height 15
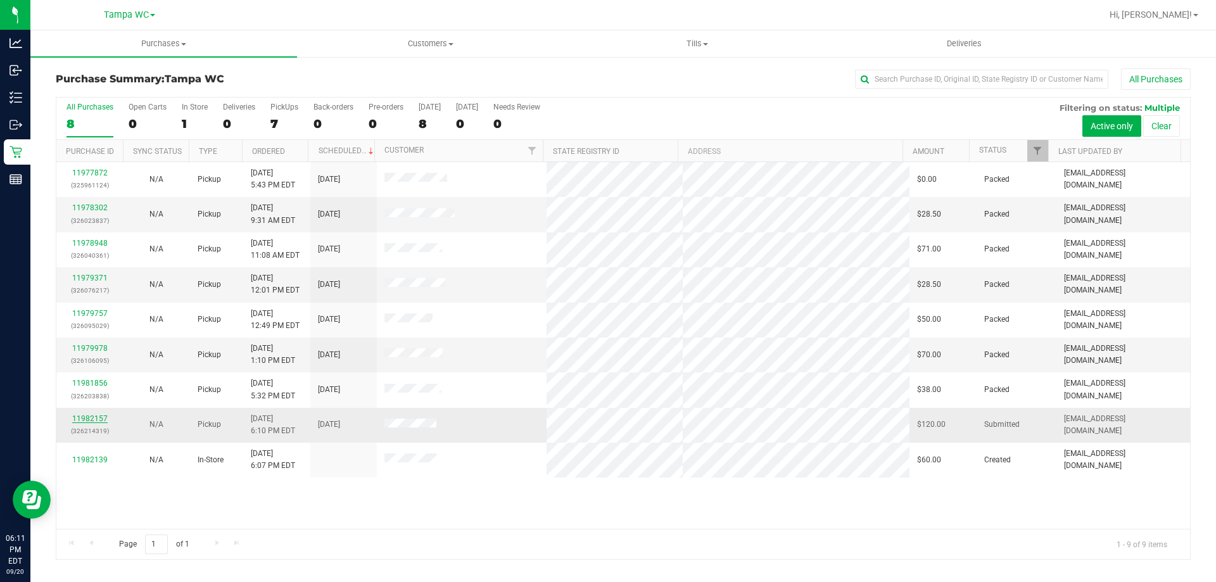
click at [96, 416] on link "11982157" at bounding box center [89, 418] width 35 height 9
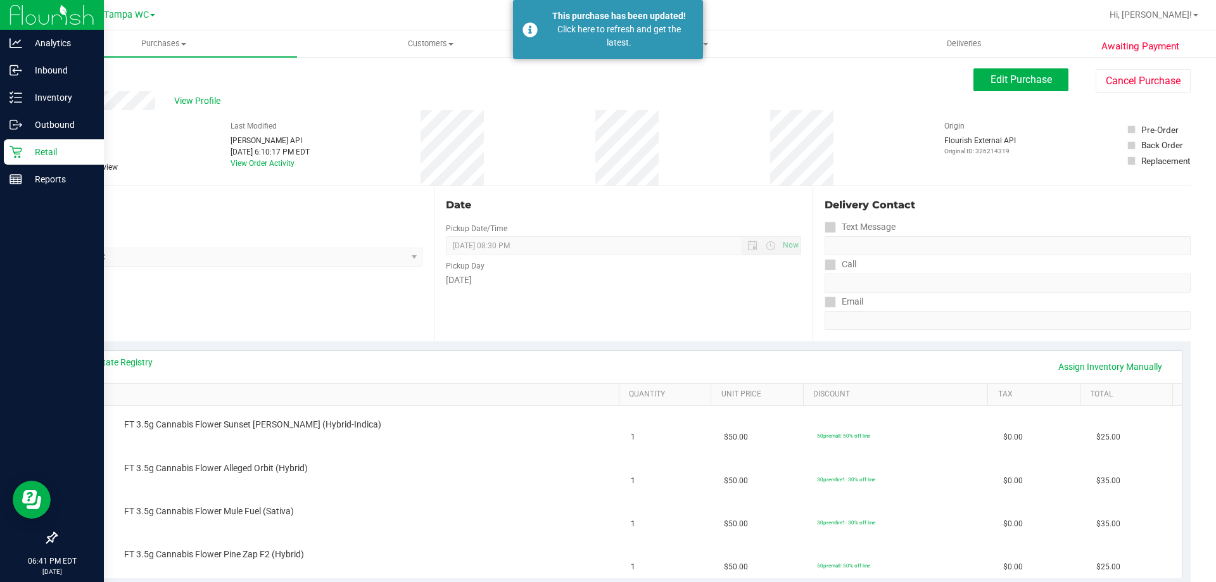
click at [16, 153] on icon at bounding box center [16, 152] width 13 height 13
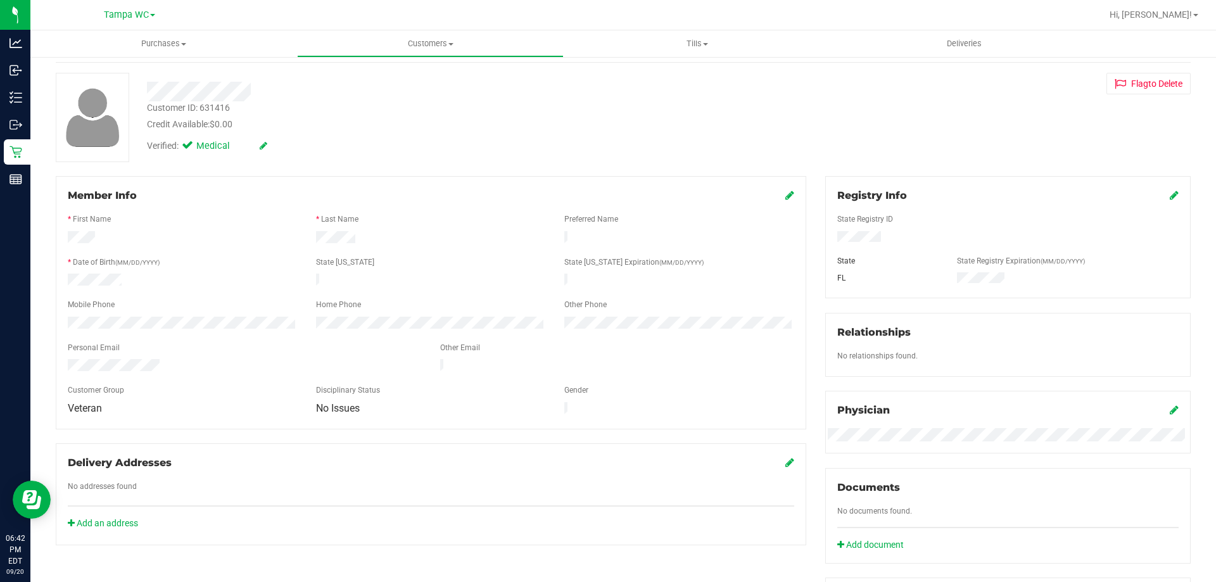
scroll to position [127, 0]
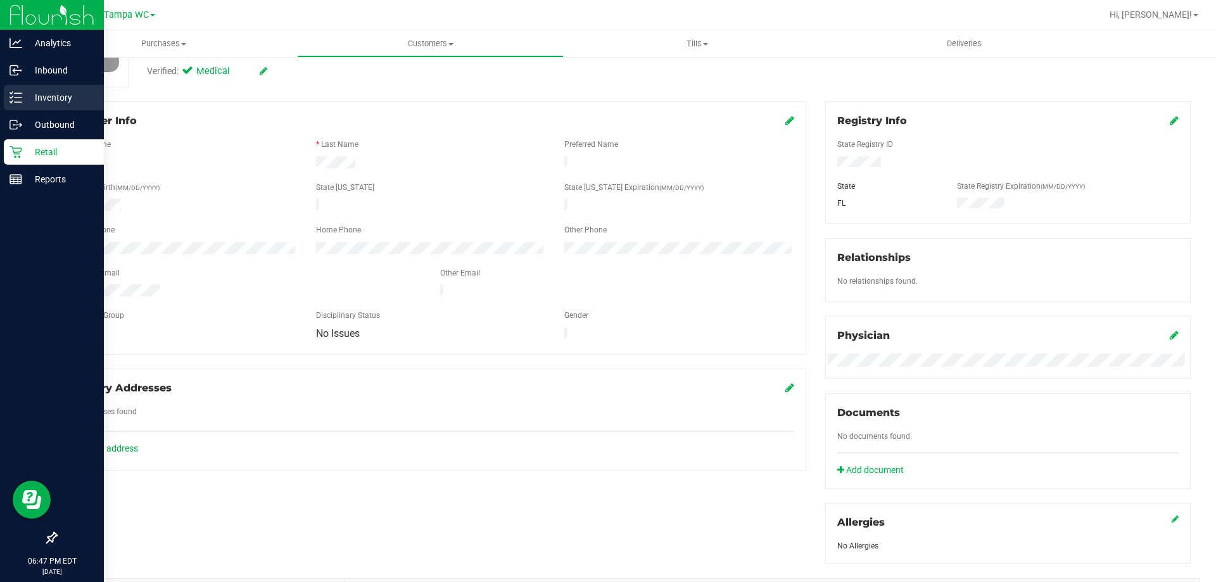
click at [34, 89] on div "Inventory" at bounding box center [54, 97] width 100 height 25
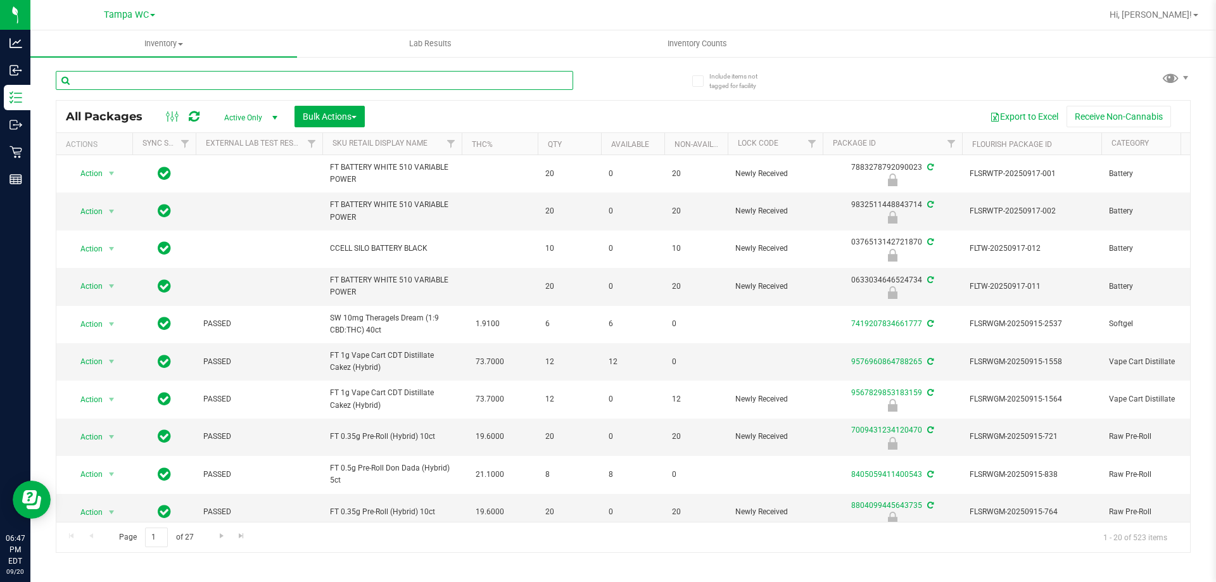
click at [125, 74] on input "text" at bounding box center [314, 80] width 517 height 19
type input "pkt"
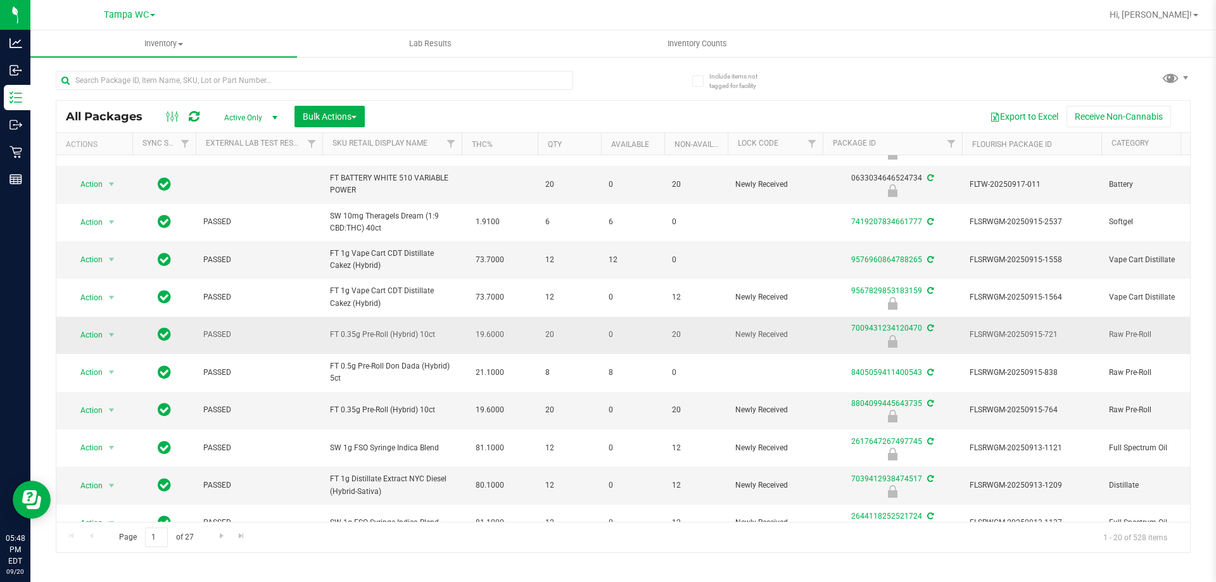
scroll to position [127, 0]
